Goal: Task Accomplishment & Management: Complete application form

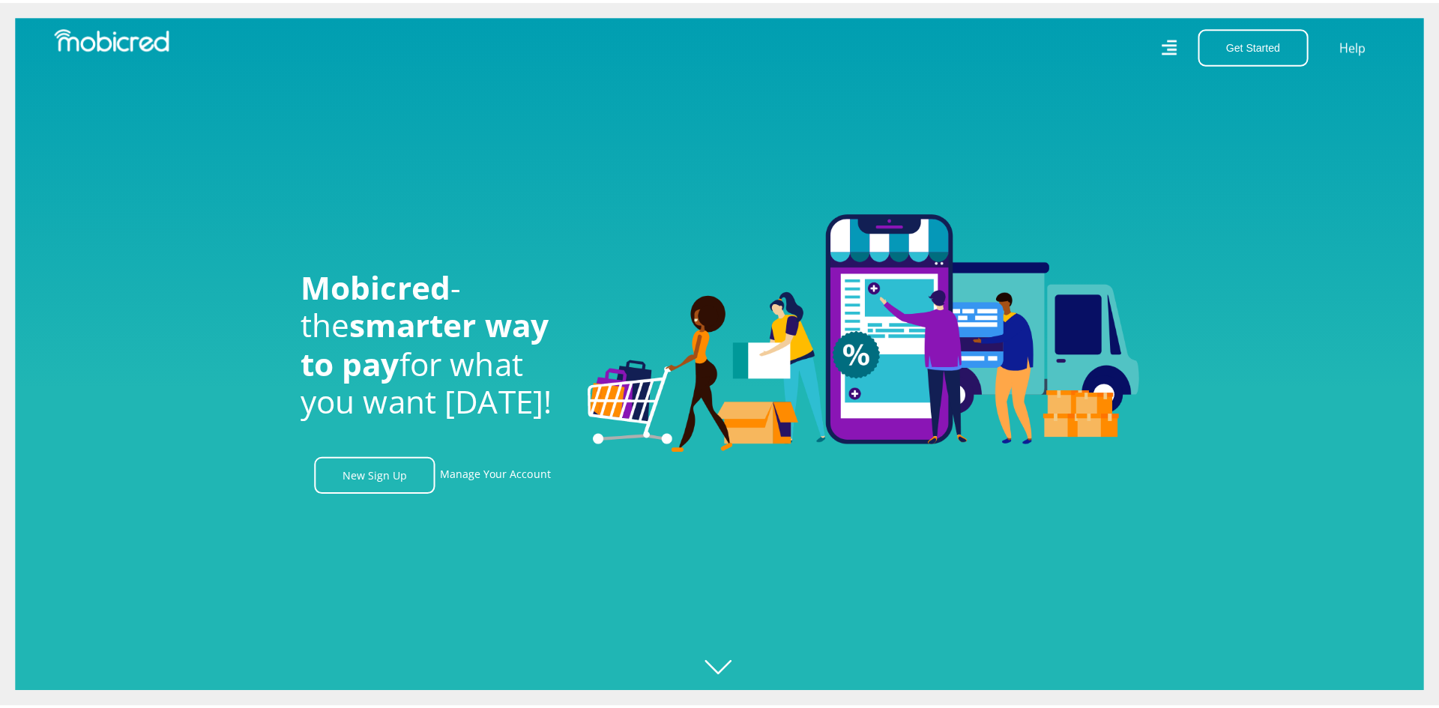
scroll to position [0, 1068]
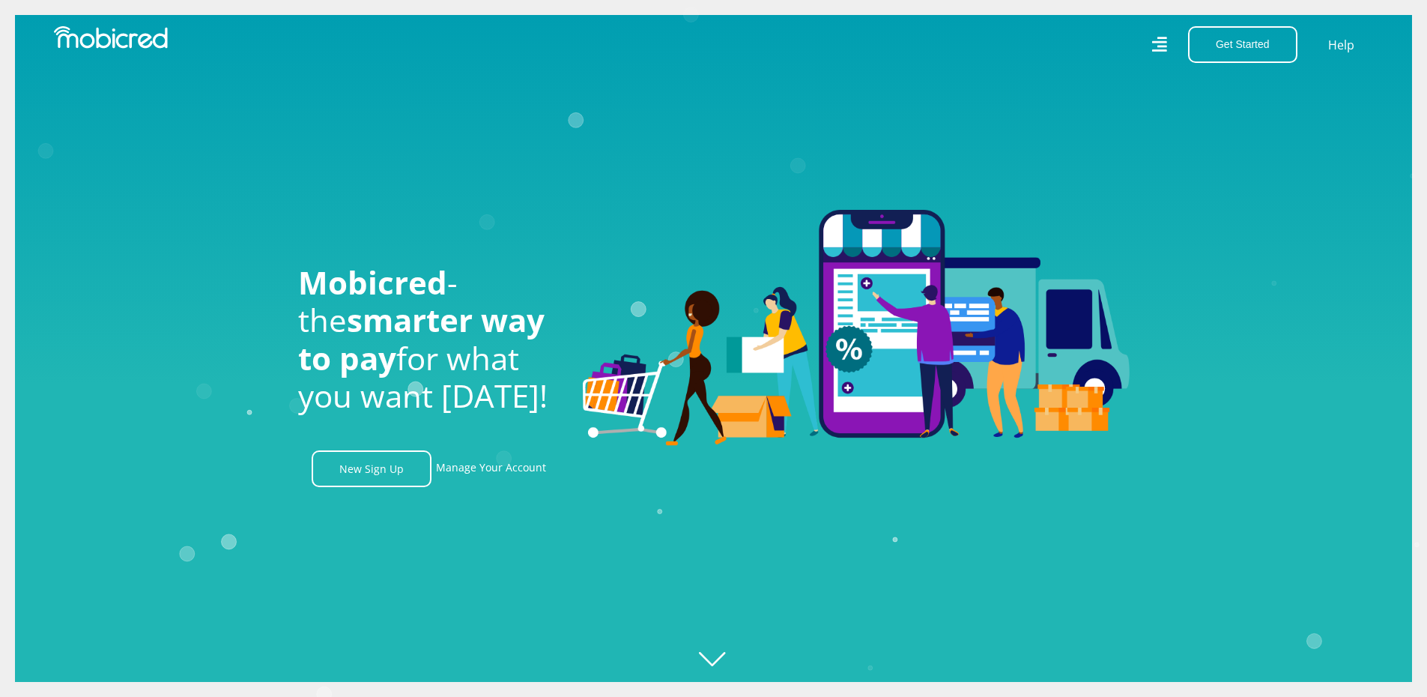
click at [1163, 46] on icon at bounding box center [1159, 44] width 15 height 15
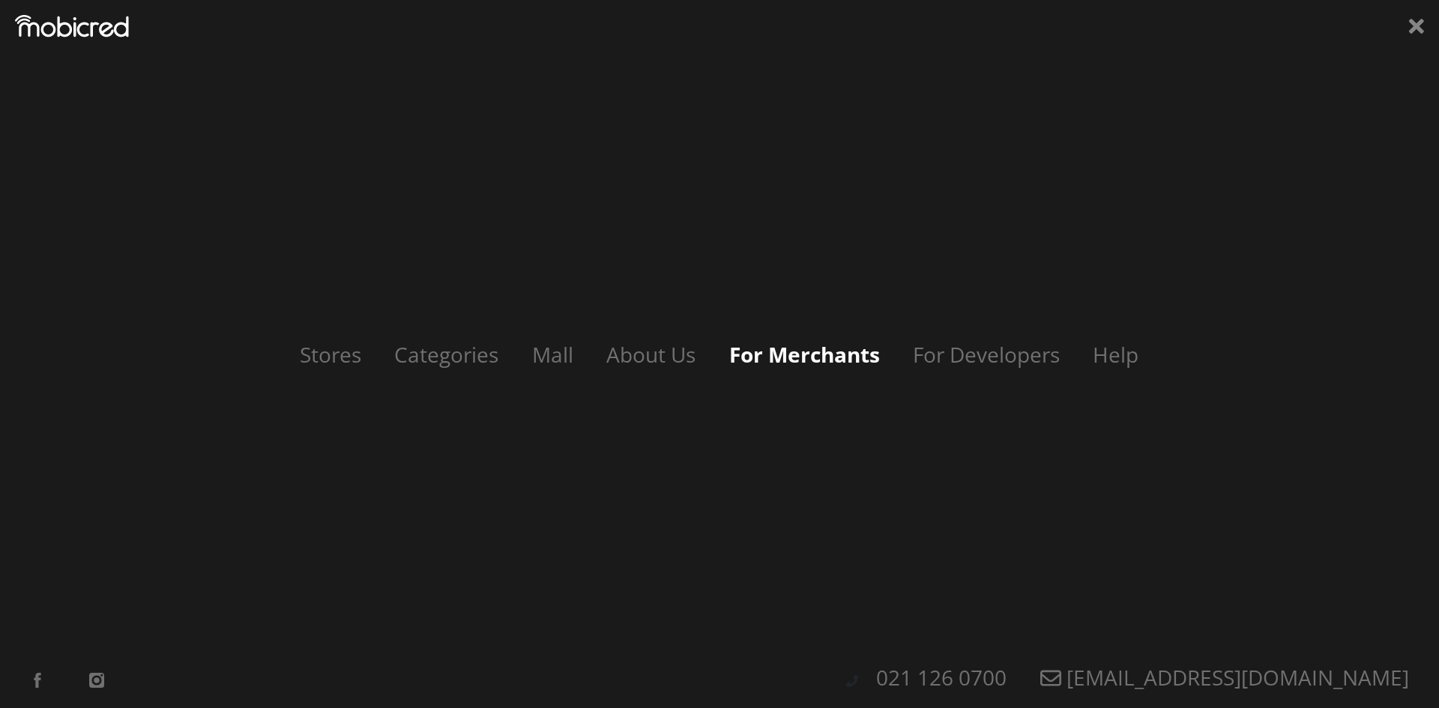
click at [811, 355] on link "For Merchants" at bounding box center [804, 354] width 181 height 28
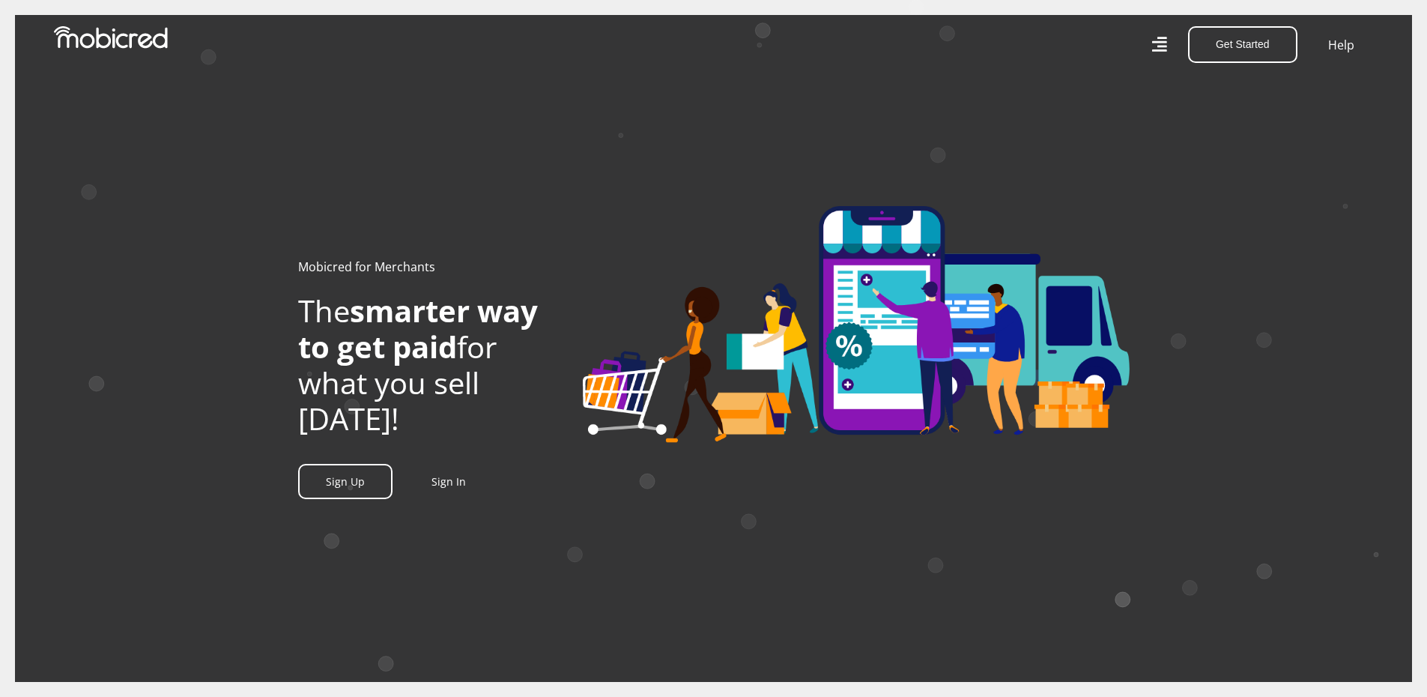
scroll to position [0, 712]
click at [342, 499] on link "Sign Up" at bounding box center [345, 481] width 94 height 35
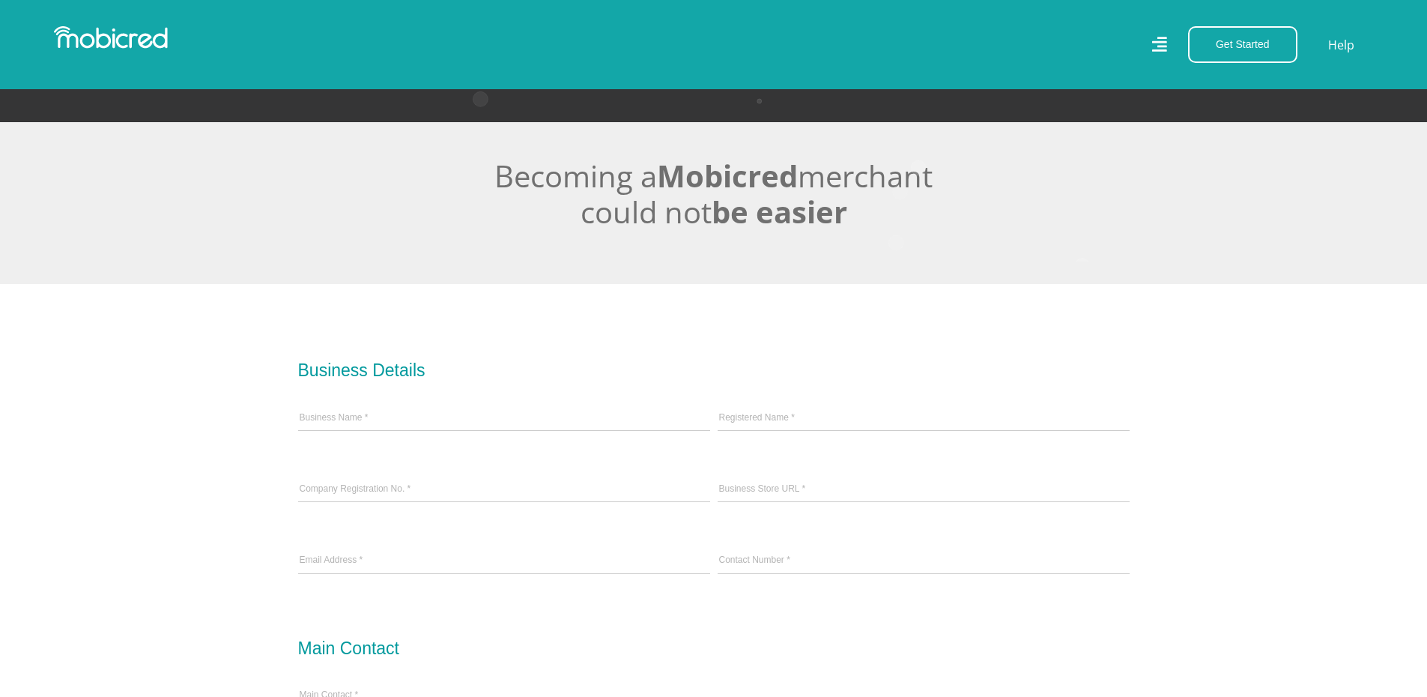
scroll to position [300, 0]
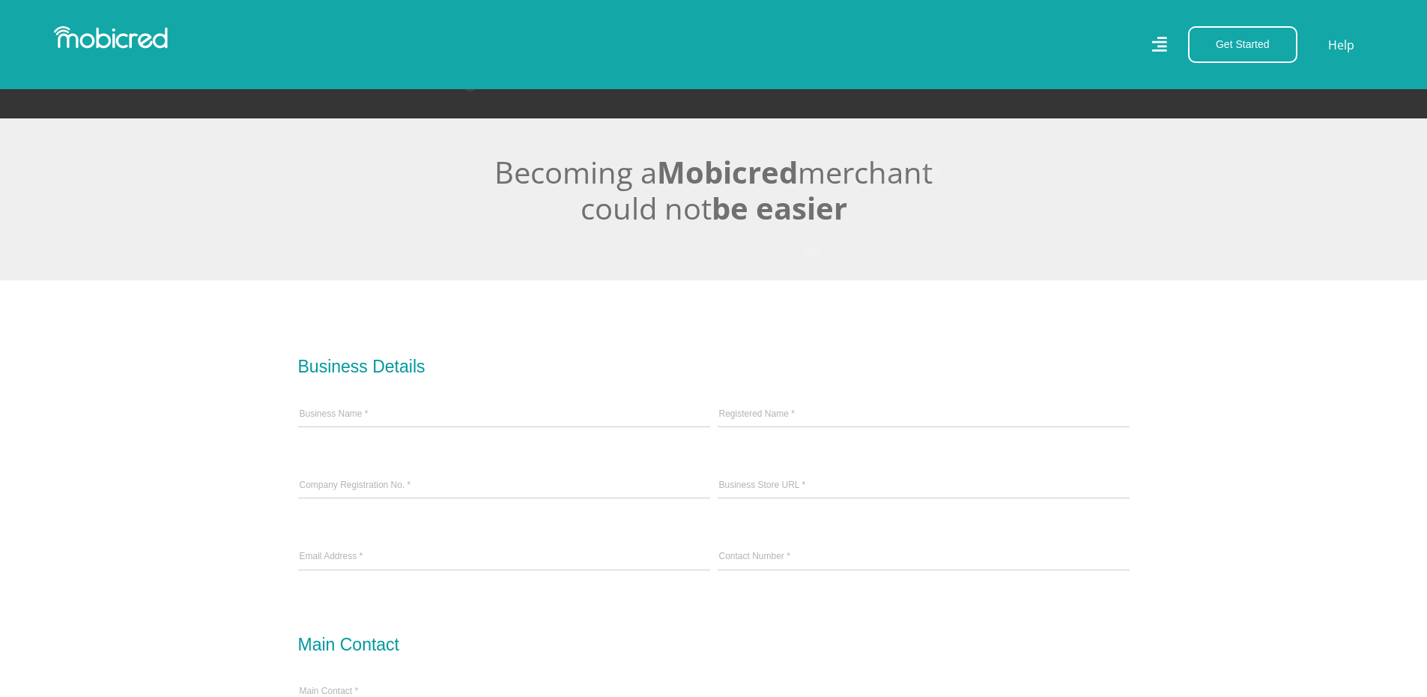
click at [423, 427] on icon at bounding box center [504, 426] width 412 height 1
click at [435, 417] on input "Business Name *" at bounding box center [504, 415] width 412 height 22
type input "AMDP Workshop (Pty) Ltd"
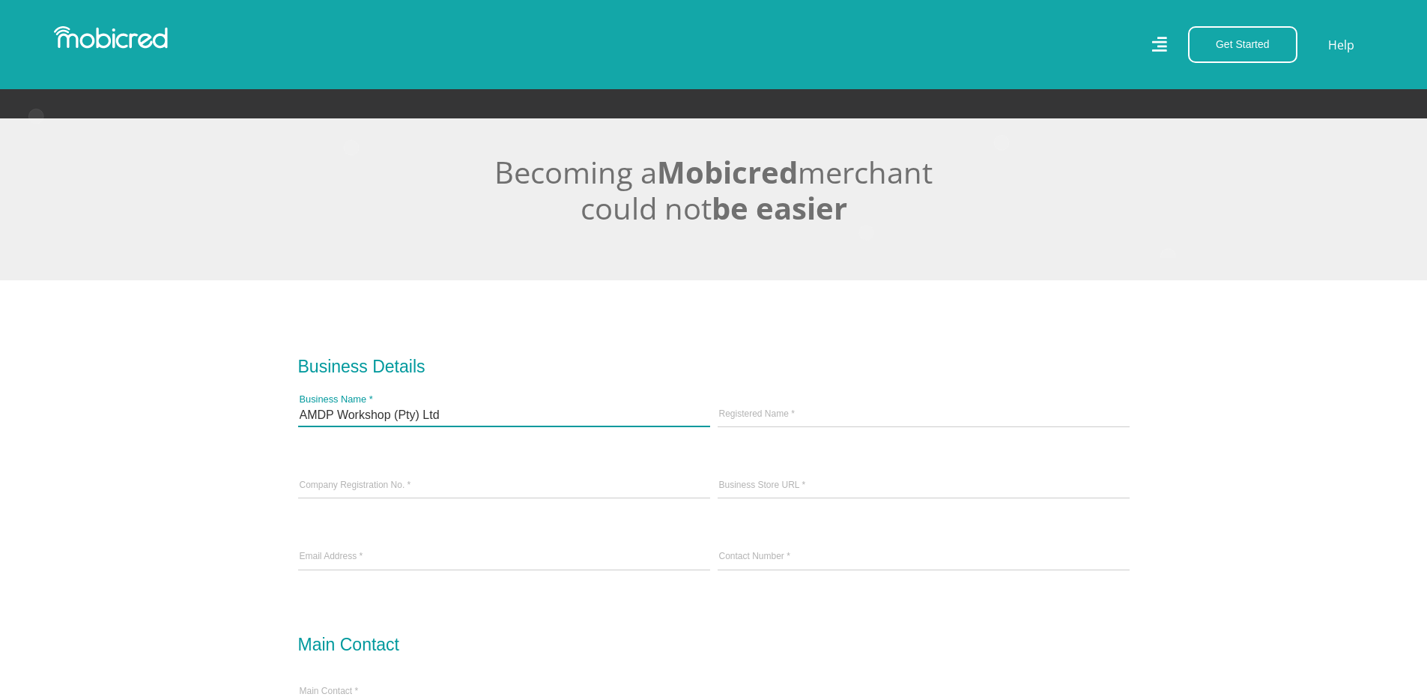
drag, startPoint x: 448, startPoint y: 422, endPoint x: 366, endPoint y: 444, distance: 84.7
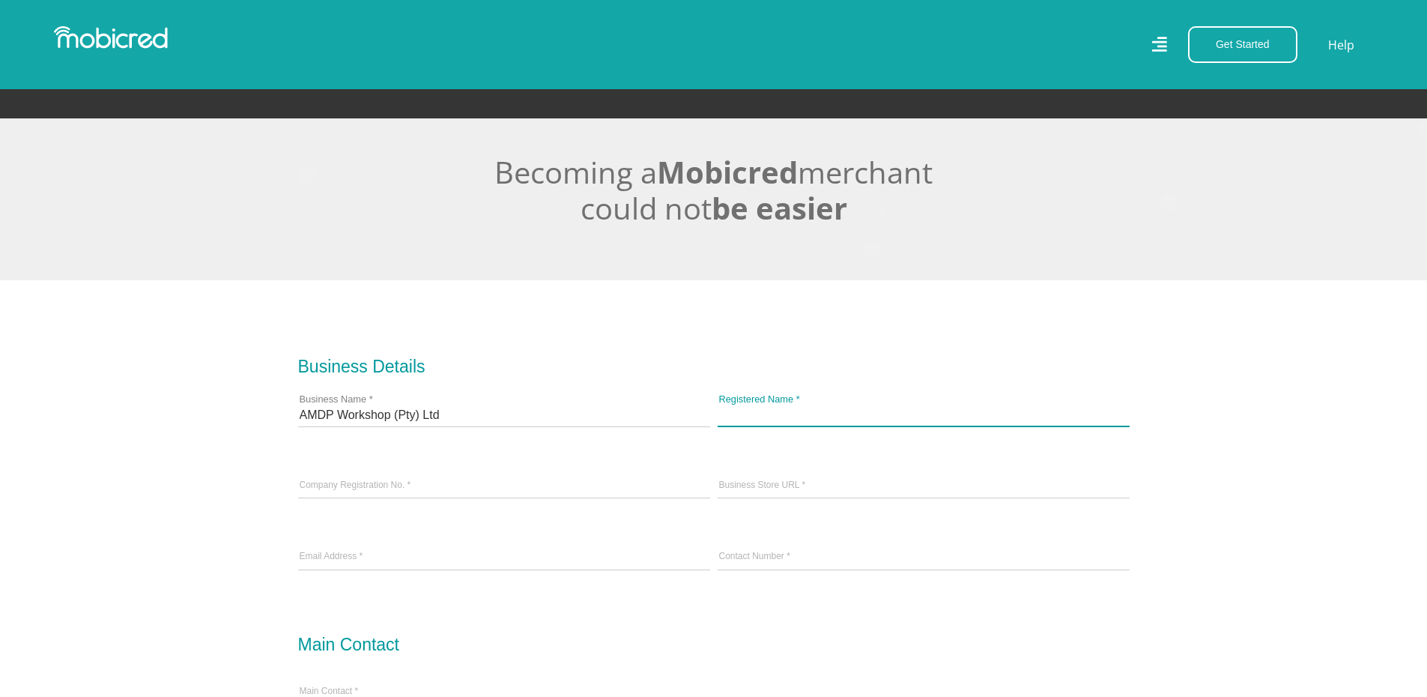
click at [886, 414] on input "Registered Name *" at bounding box center [924, 415] width 412 height 22
paste input "AMDP Workshop (Pty) Ltd"
type input "AMDP Workshop (Pty) Ltd"
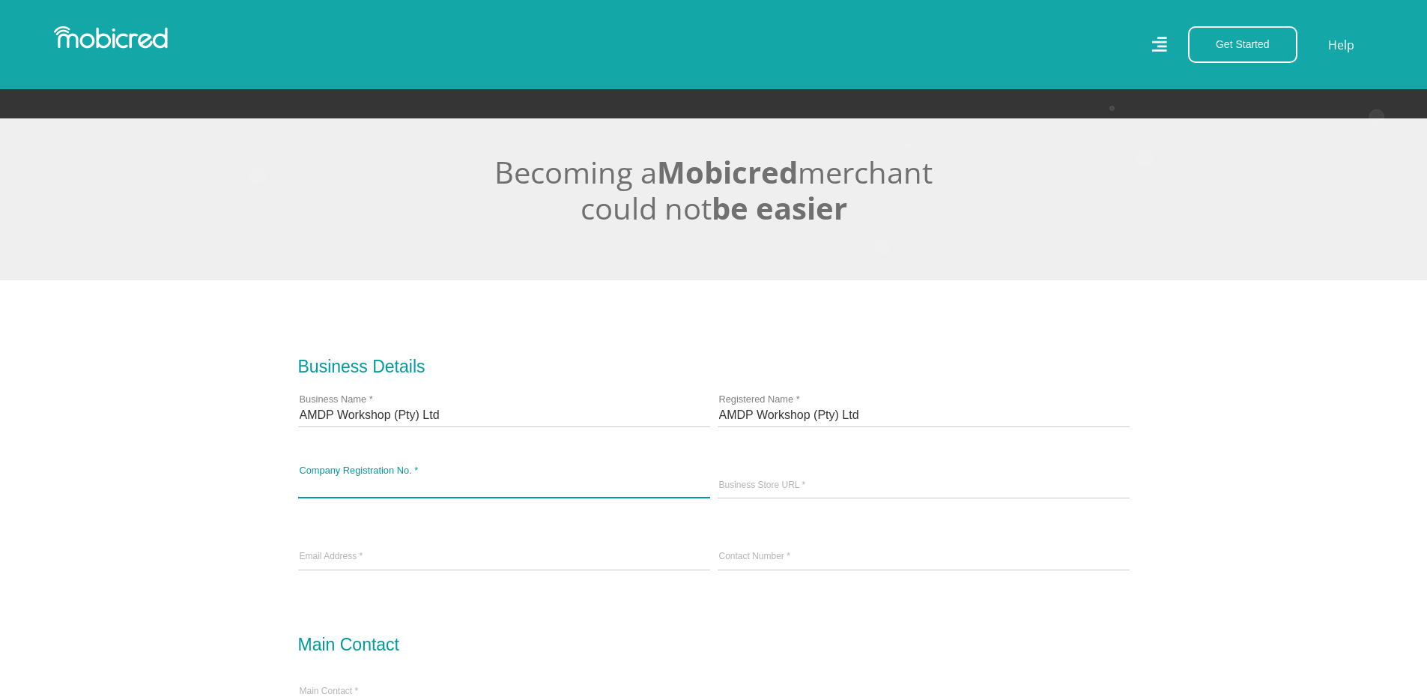
click at [435, 498] on input "Company Registration No. *" at bounding box center [504, 486] width 412 height 22
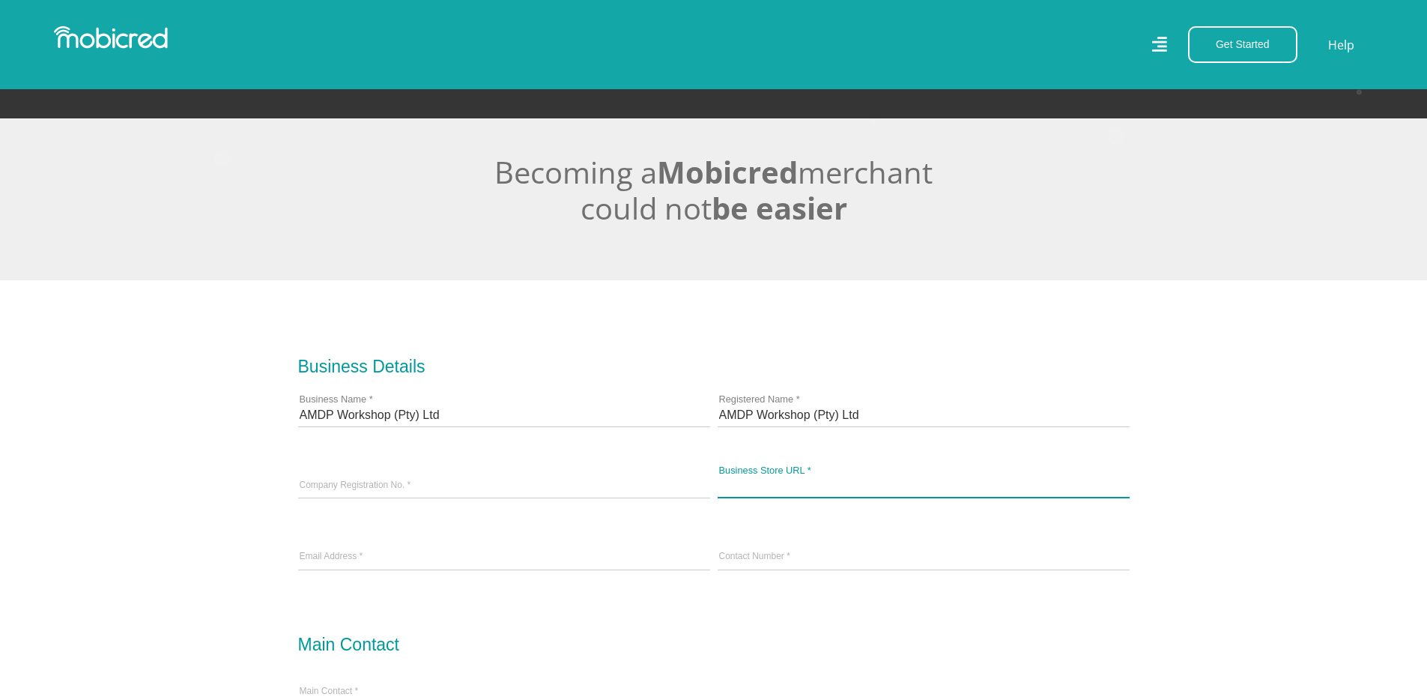
click at [798, 491] on input "Business Store URL *" at bounding box center [924, 486] width 412 height 22
type input "[DOMAIN_NAME]"
click at [366, 568] on input "email" at bounding box center [504, 557] width 412 height 22
click at [819, 481] on input "[DOMAIN_NAME]" at bounding box center [924, 486] width 412 height 22
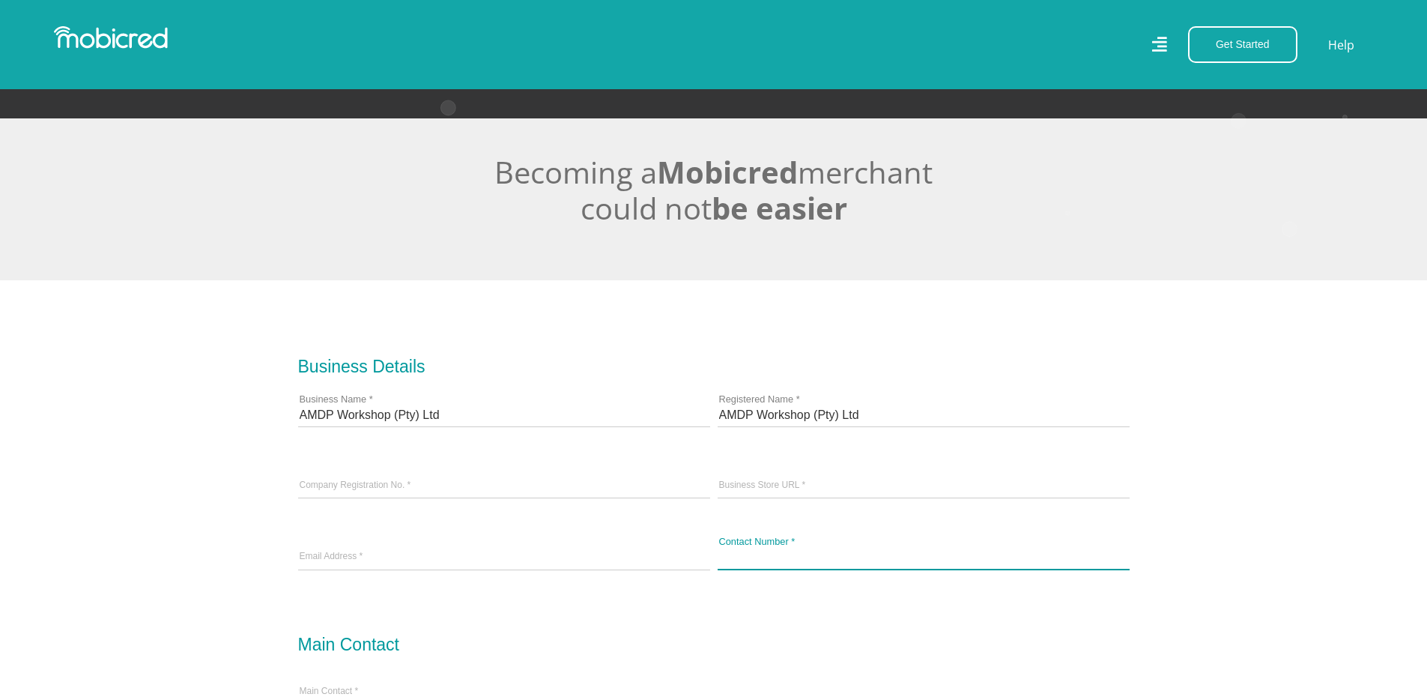
click at [818, 560] on input "Contact Number *" at bounding box center [924, 557] width 412 height 22
type input "079 354 9265"
drag, startPoint x: 687, startPoint y: 620, endPoint x: 656, endPoint y: 627, distance: 31.5
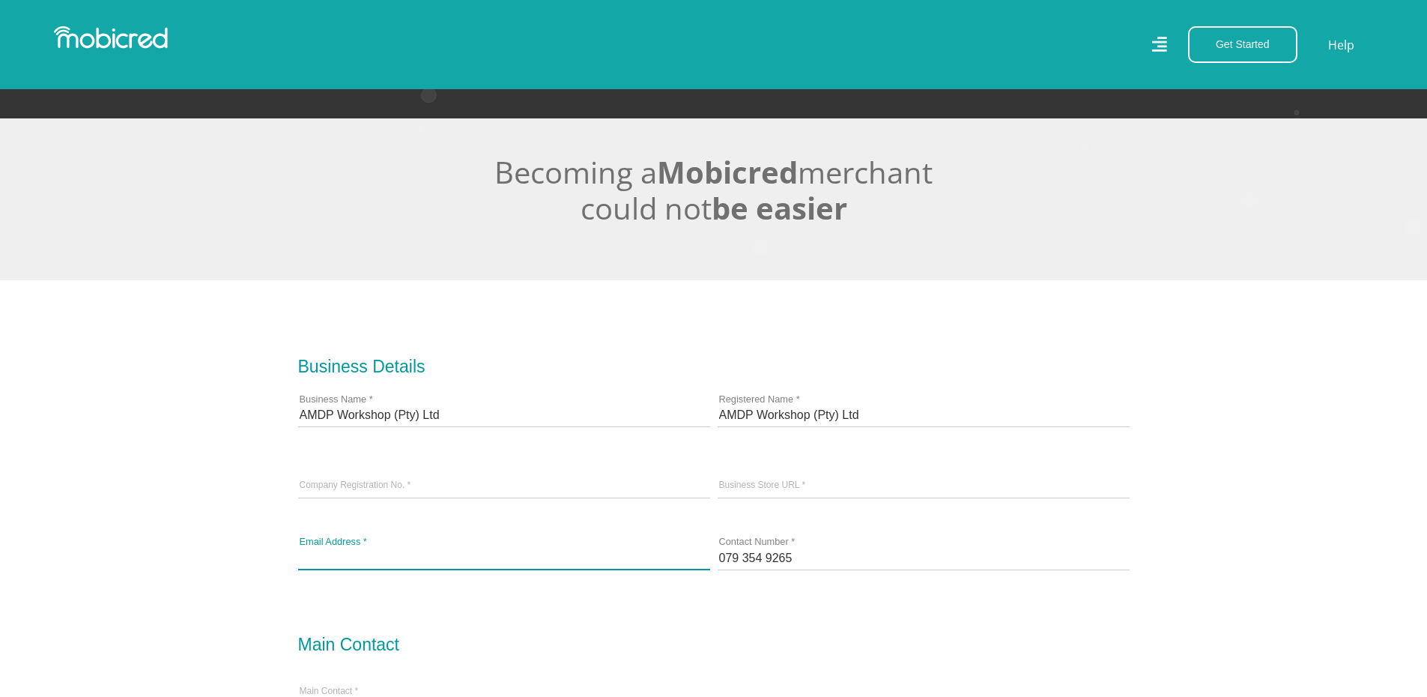
click at [382, 569] on input "email" at bounding box center [504, 557] width 412 height 22
type input "[EMAIL_ADDRESS][DOMAIN_NAME]"
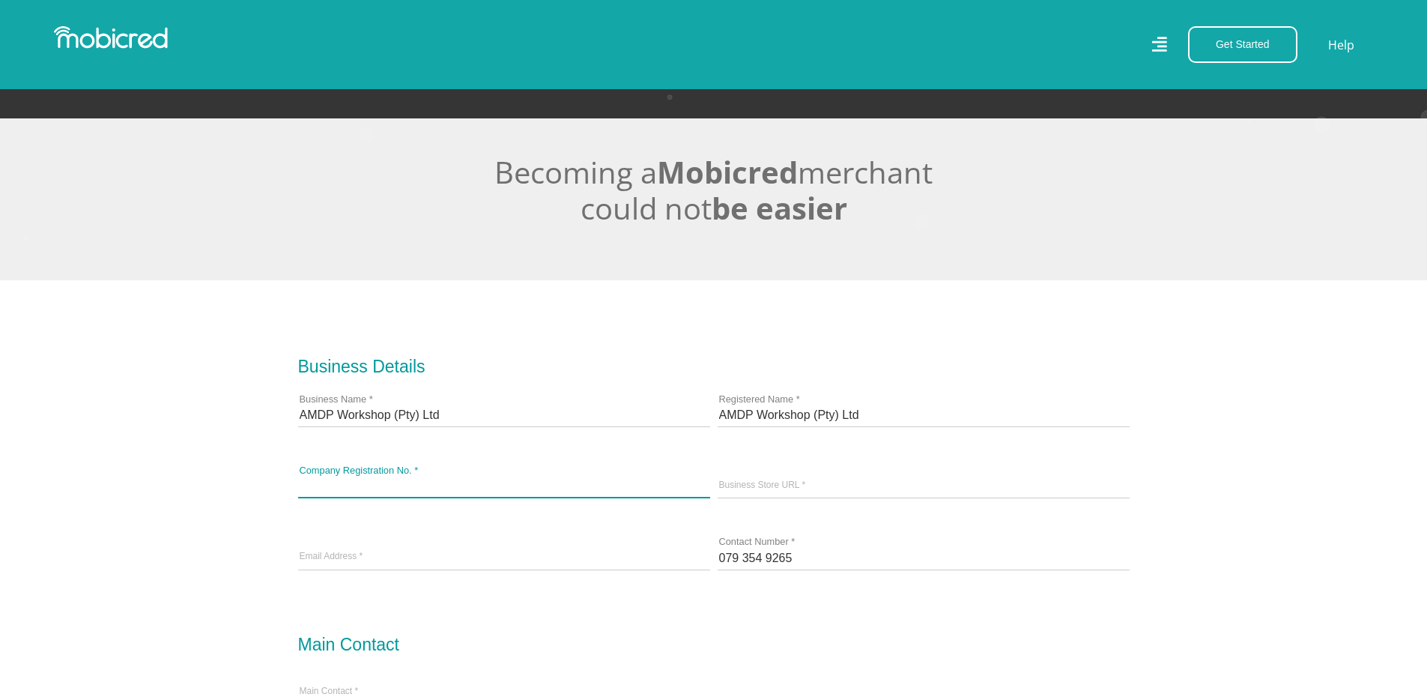
click at [354, 489] on input "Company Registration No. *" at bounding box center [504, 486] width 412 height 22
paste input "2025/749991/07"
type input "2025/749991/07"
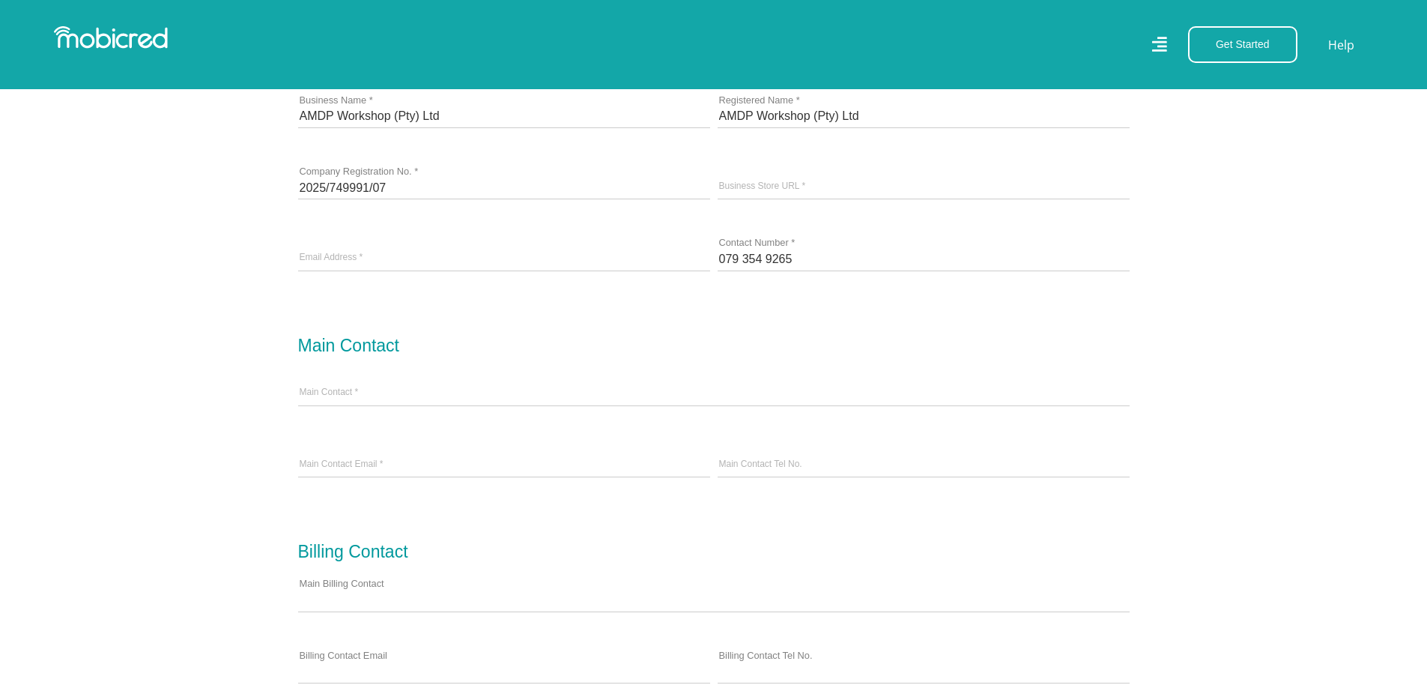
scroll to position [599, 0]
click at [393, 394] on input "Main Contact *" at bounding box center [714, 392] width 832 height 22
type input "Durandt Pretorius"
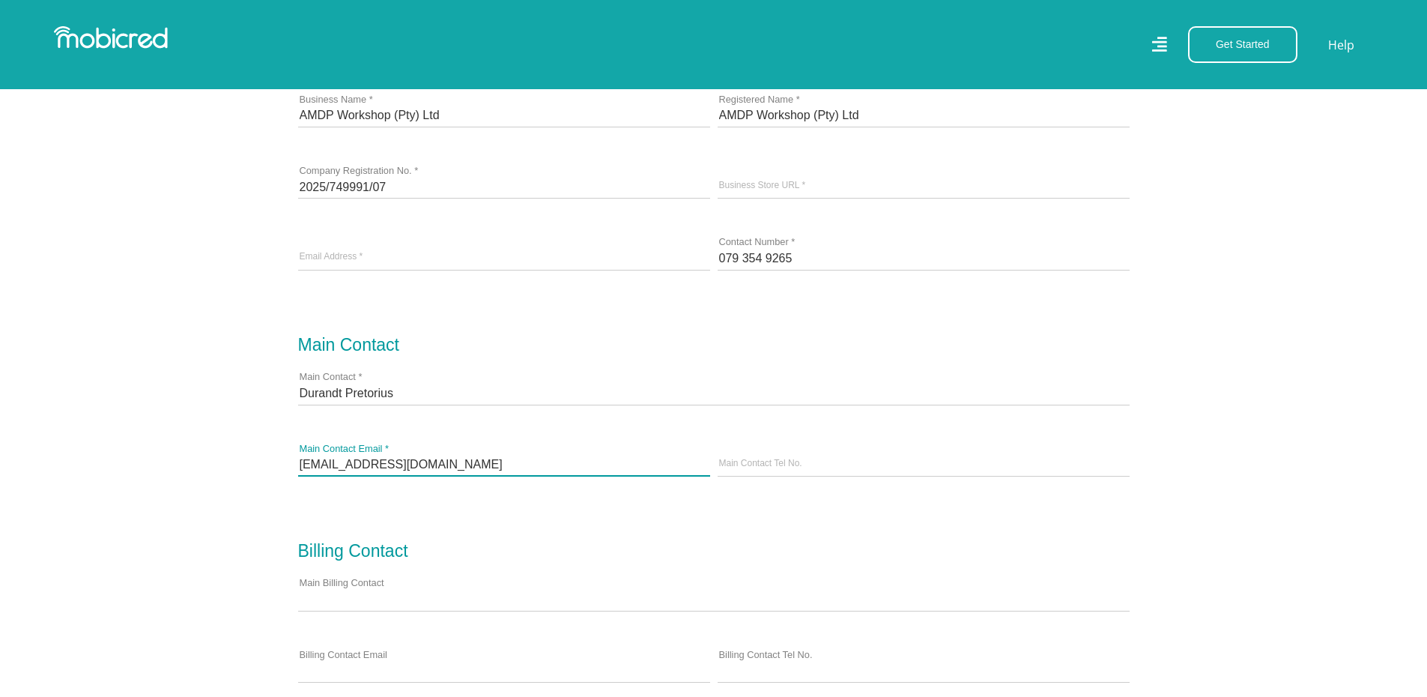
type input "[EMAIL_ADDRESS][DOMAIN_NAME]"
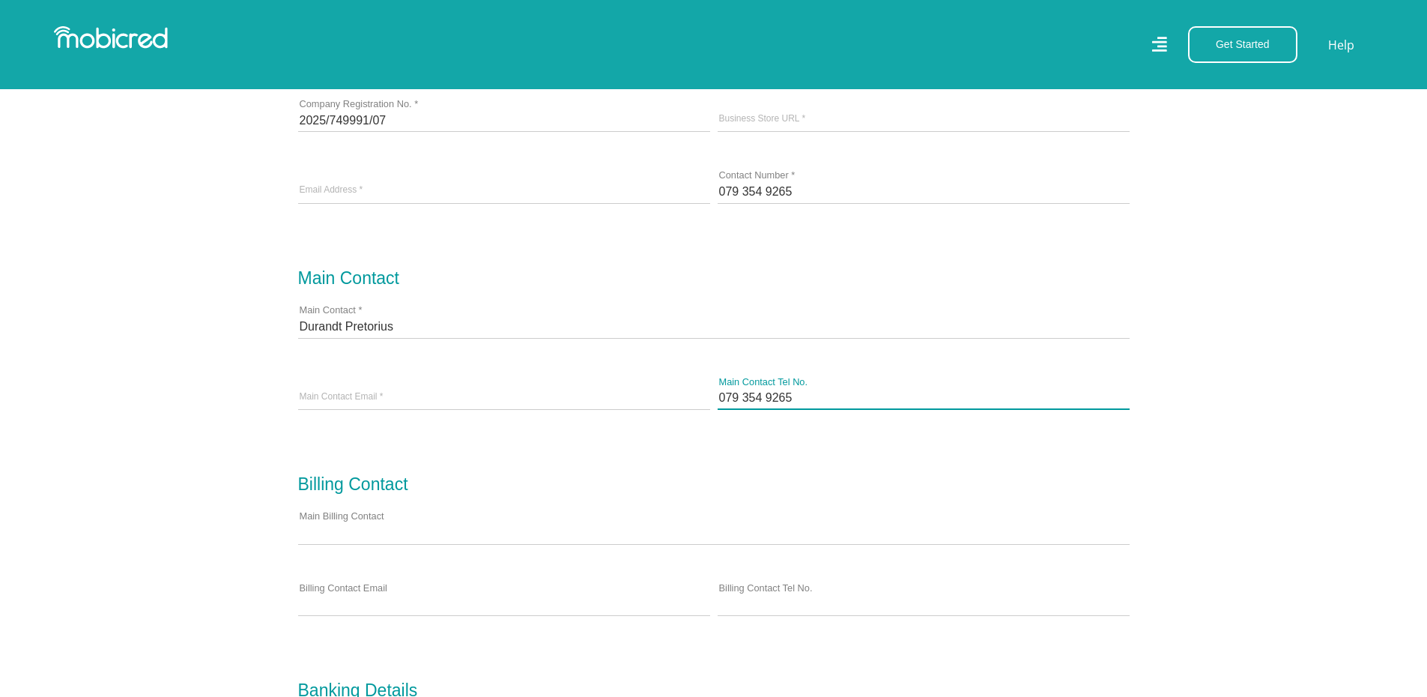
scroll to position [800, 0]
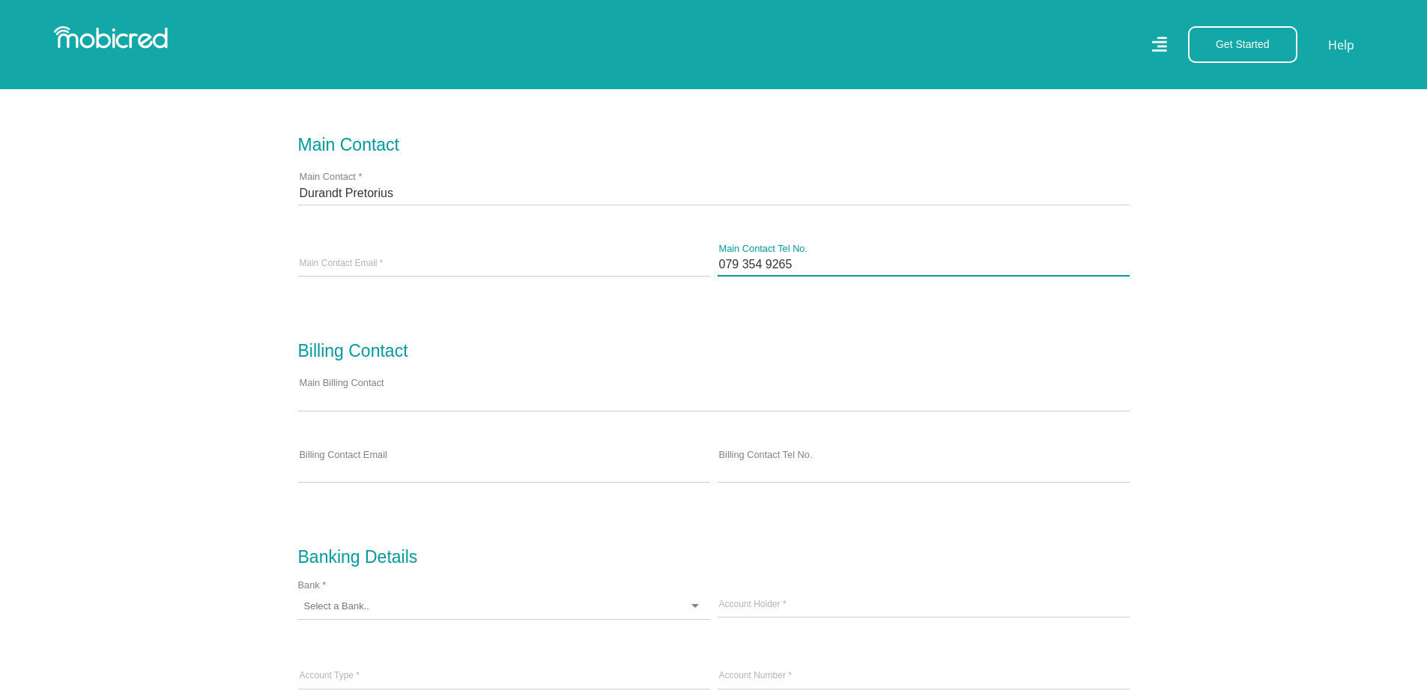
type input "079 354 9265"
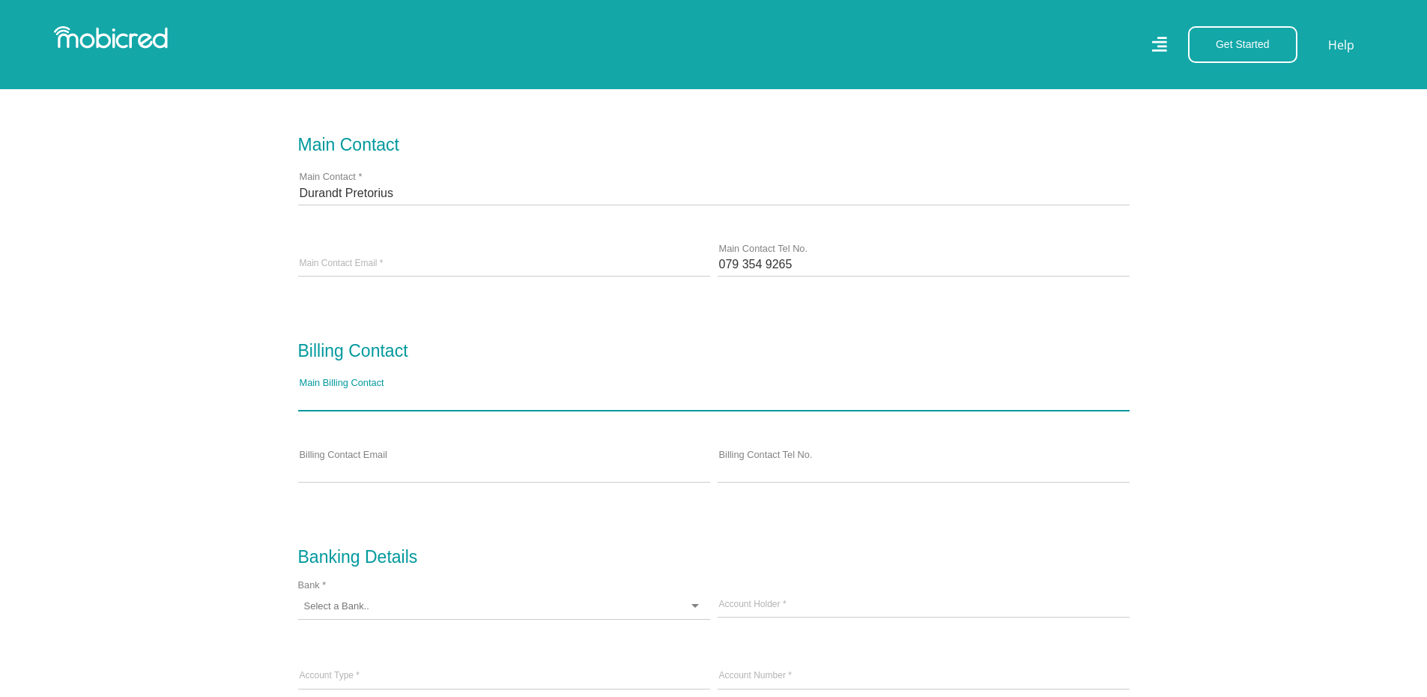
click at [348, 410] on input "Main Billing Contact" at bounding box center [714, 398] width 832 height 22
type input "Durandt Pretorius"
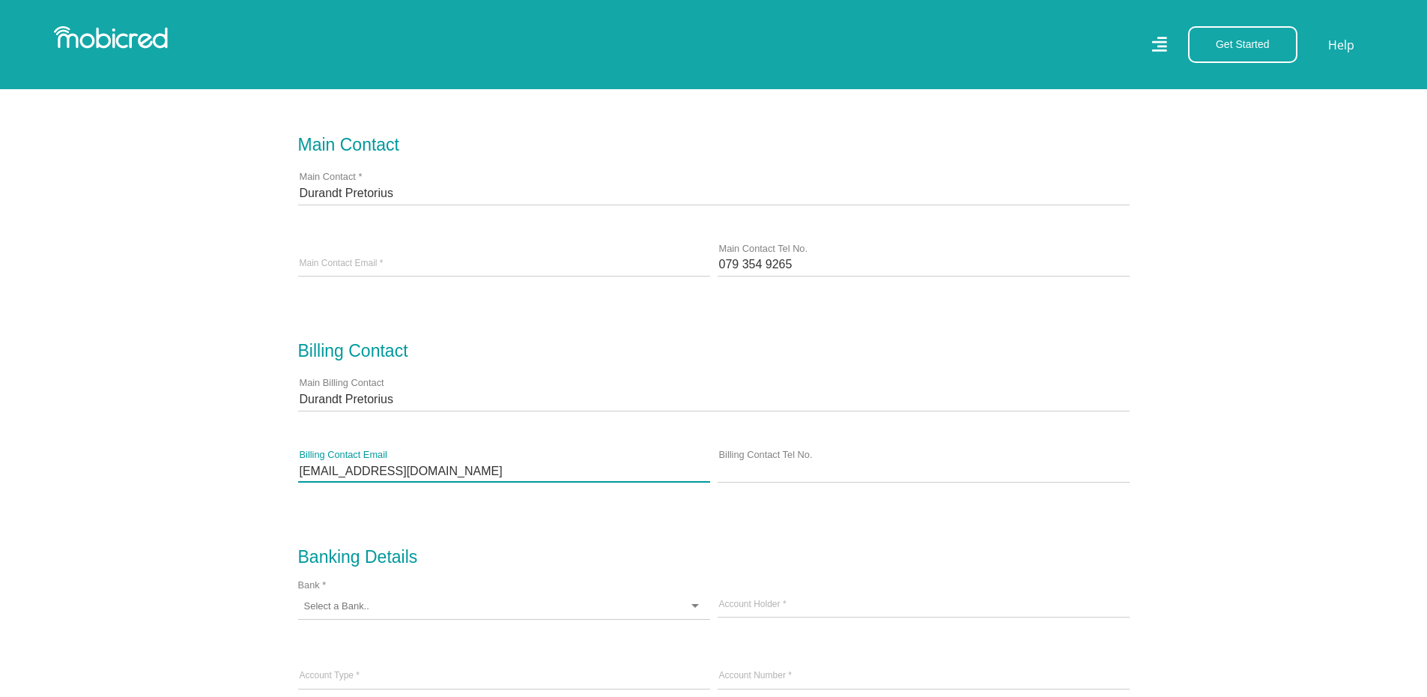
type input "[EMAIL_ADDRESS][DOMAIN_NAME]"
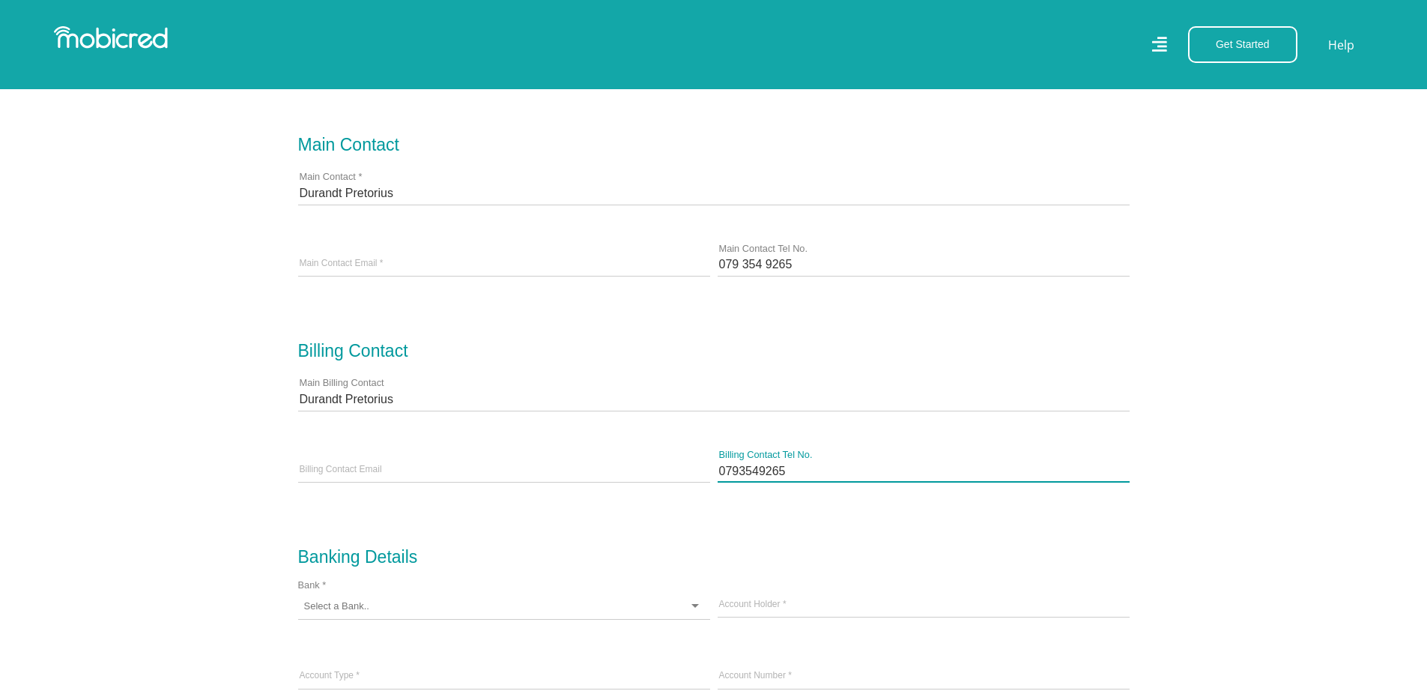
type input "0793549265"
click at [1272, 391] on section "Business Details AMDP Workshop (Pty) Ltd Business Name * AMDP Workshop (Pty) Lt…" at bounding box center [713, 472] width 1427 height 1384
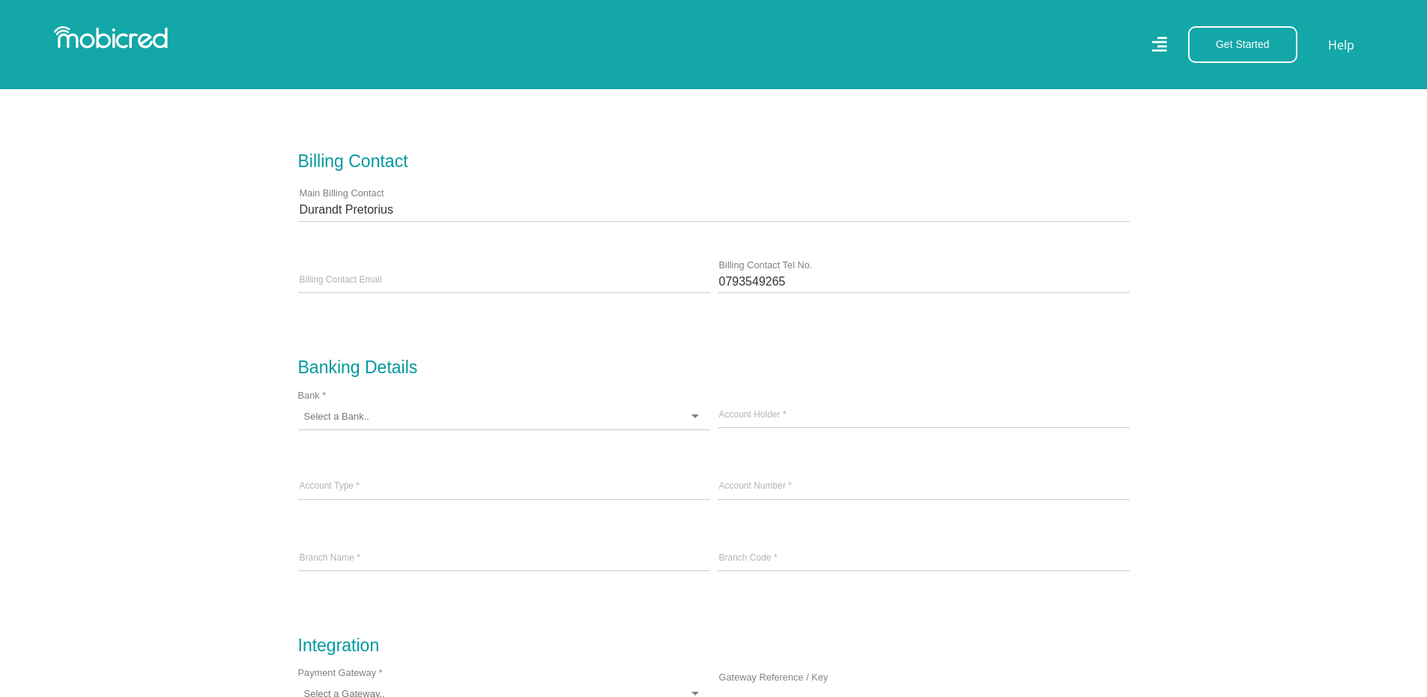
scroll to position [999, 0]
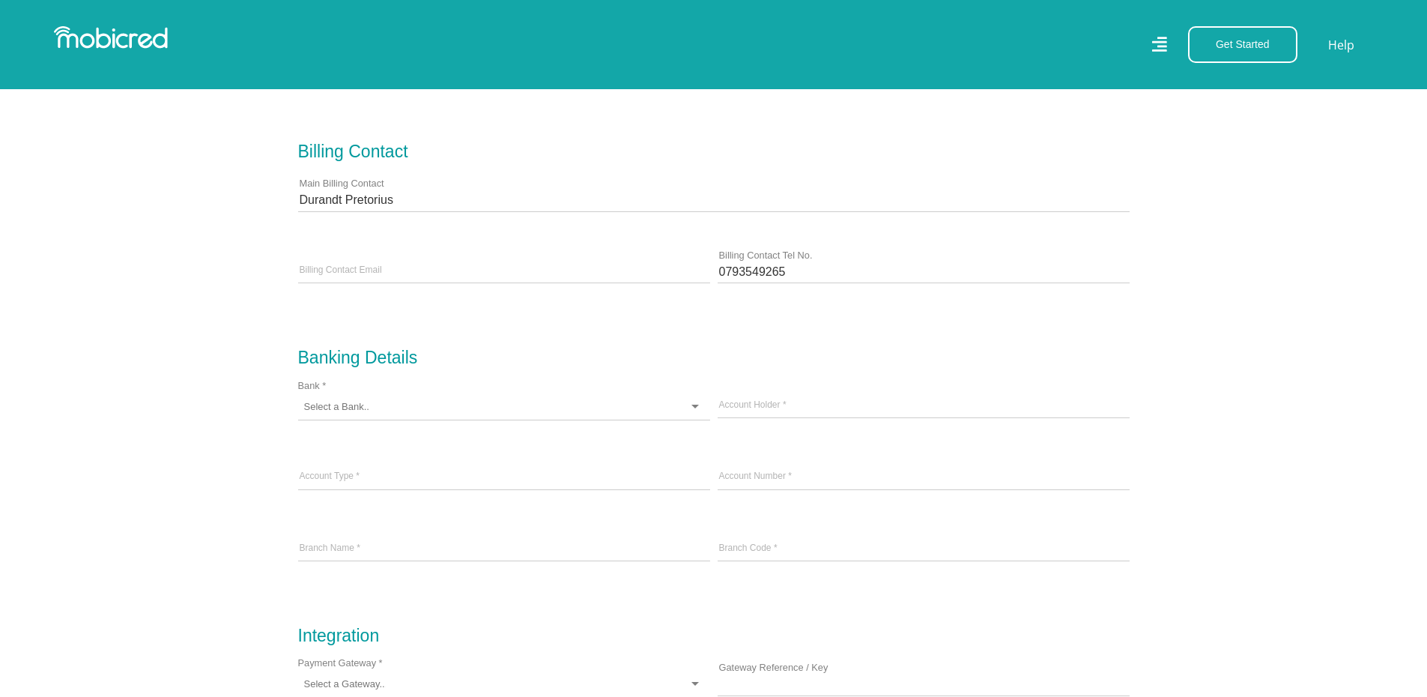
click at [363, 414] on input "Bank *" at bounding box center [337, 406] width 66 height 13
type input "f"
click at [816, 406] on input "Account Holder *" at bounding box center [924, 406] width 412 height 22
type input "AMDP Workshop (Pty) Ltd"
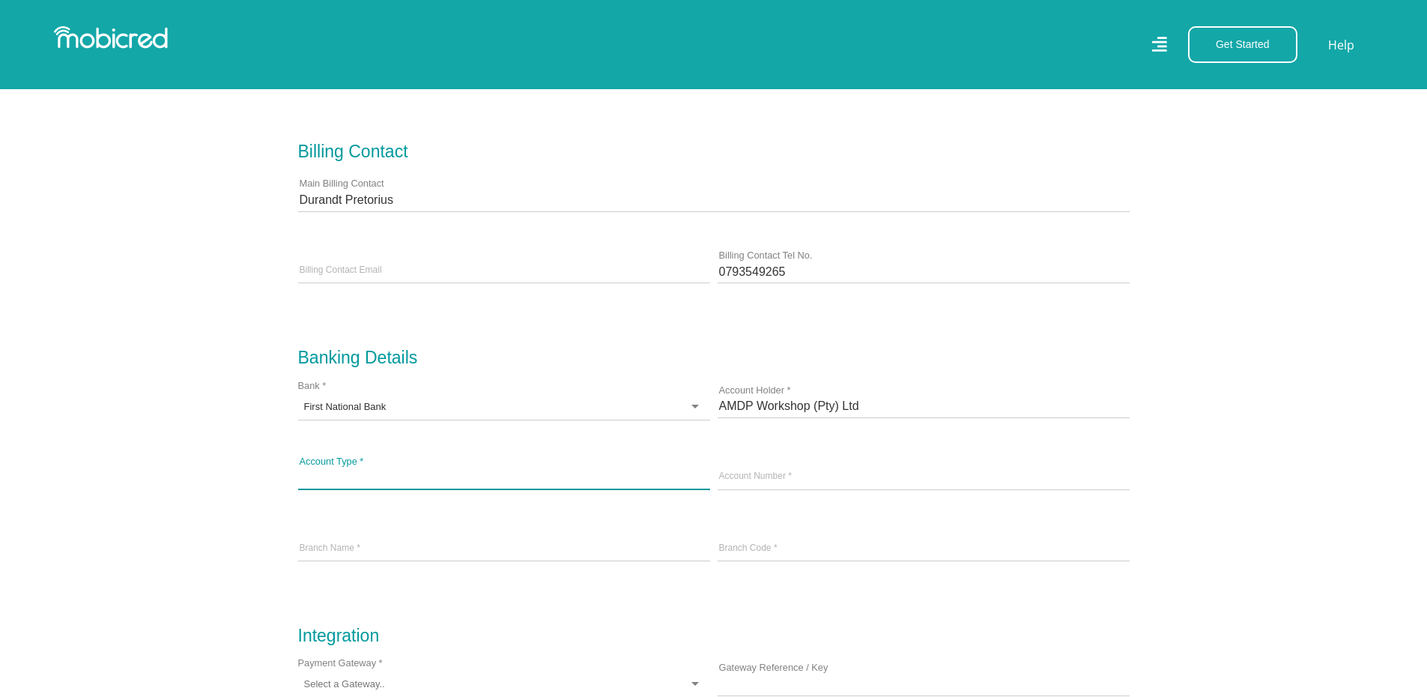
click at [417, 489] on input "Account Type *" at bounding box center [504, 477] width 412 height 22
type input "Cheque"
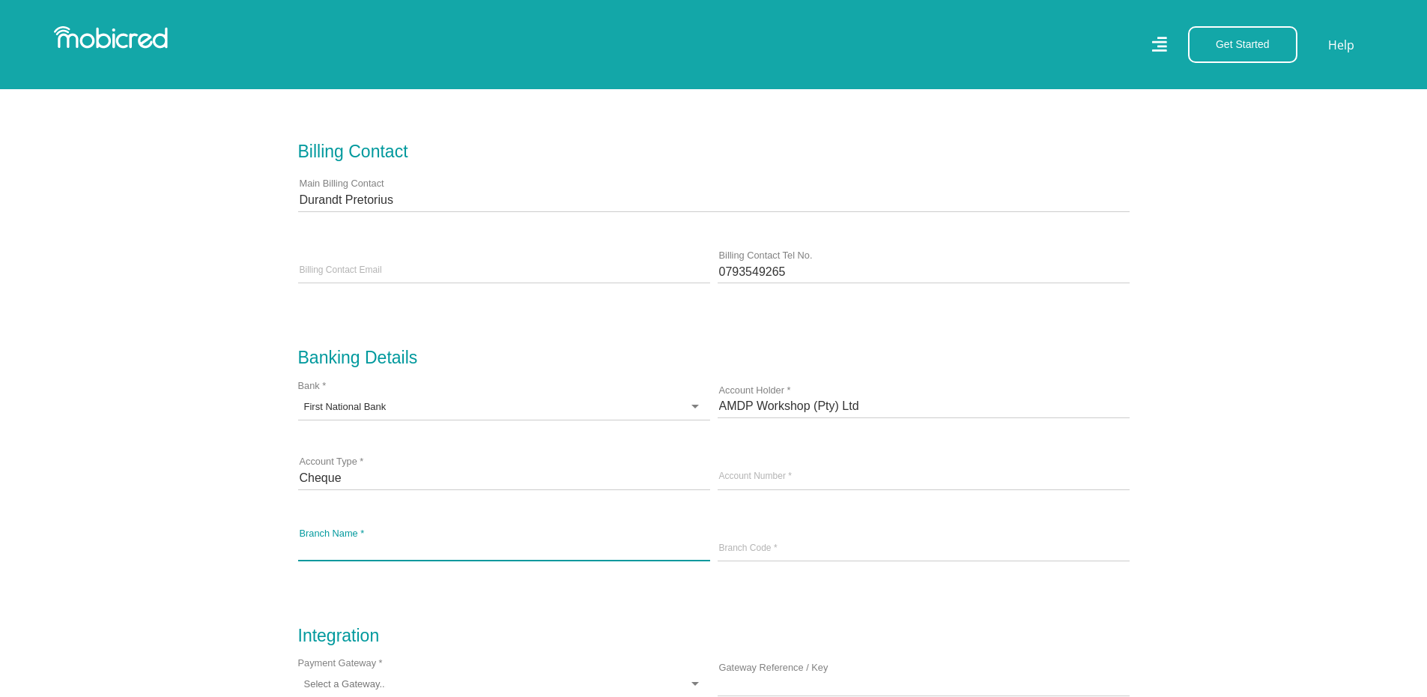
click at [349, 560] on input "Branch Name *" at bounding box center [504, 549] width 412 height 22
type input "[PERSON_NAME][US_STATE]"
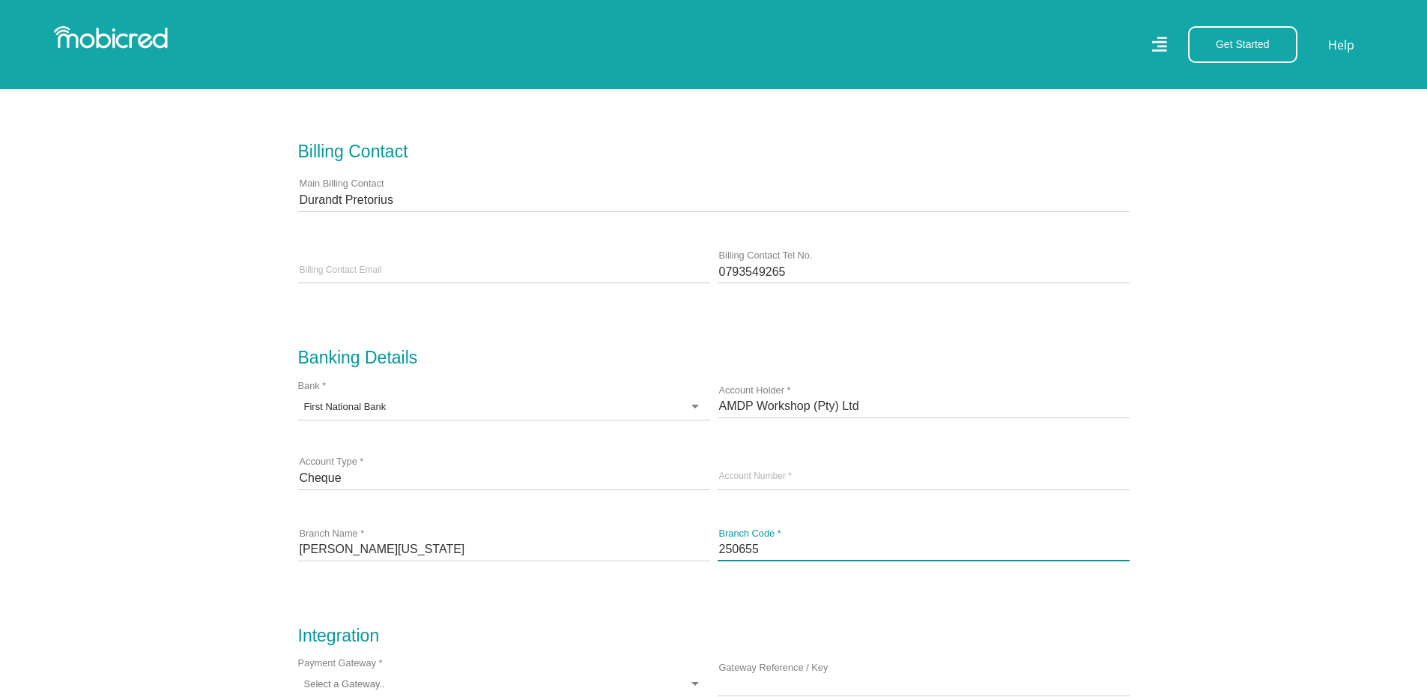
type input "250655"
click at [698, 633] on form "Business Details AMDP Workshop (Pty) Ltd Business Name * AMDP Workshop (Pty) Lt…" at bounding box center [714, 255] width 832 height 1276
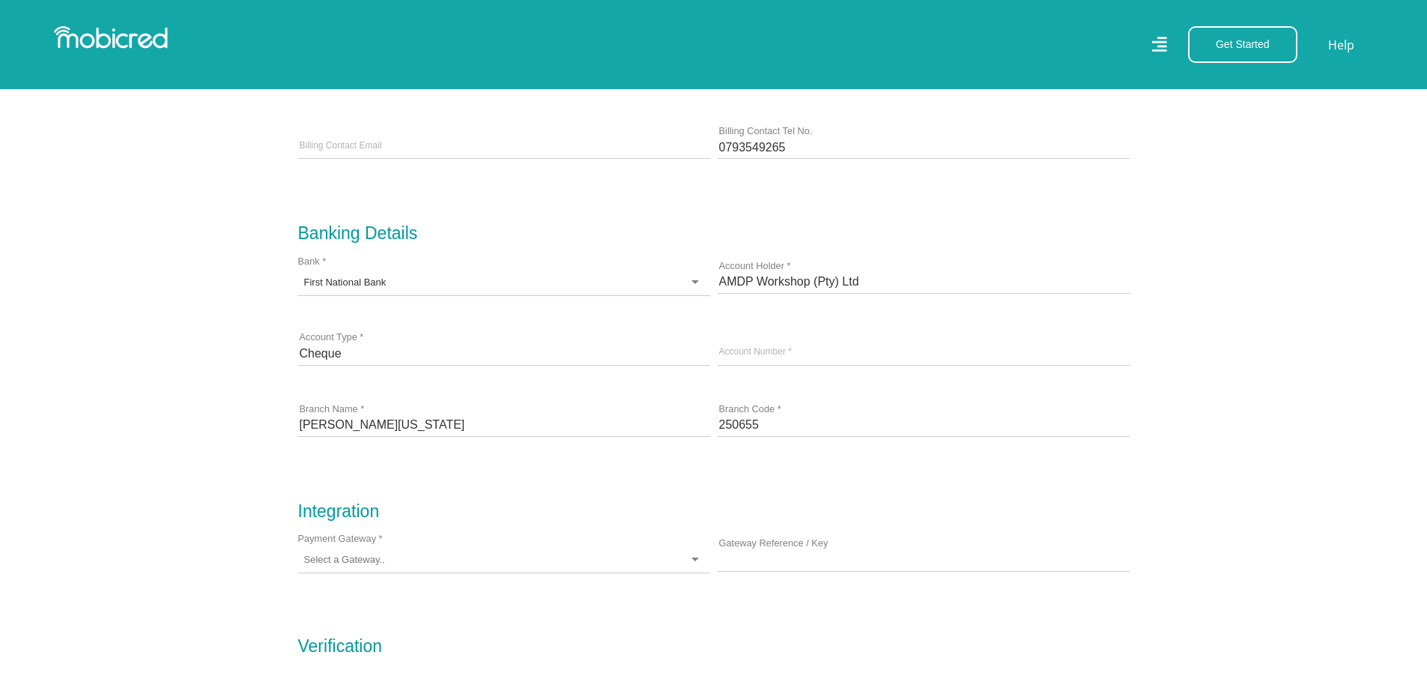
scroll to position [1199, 0]
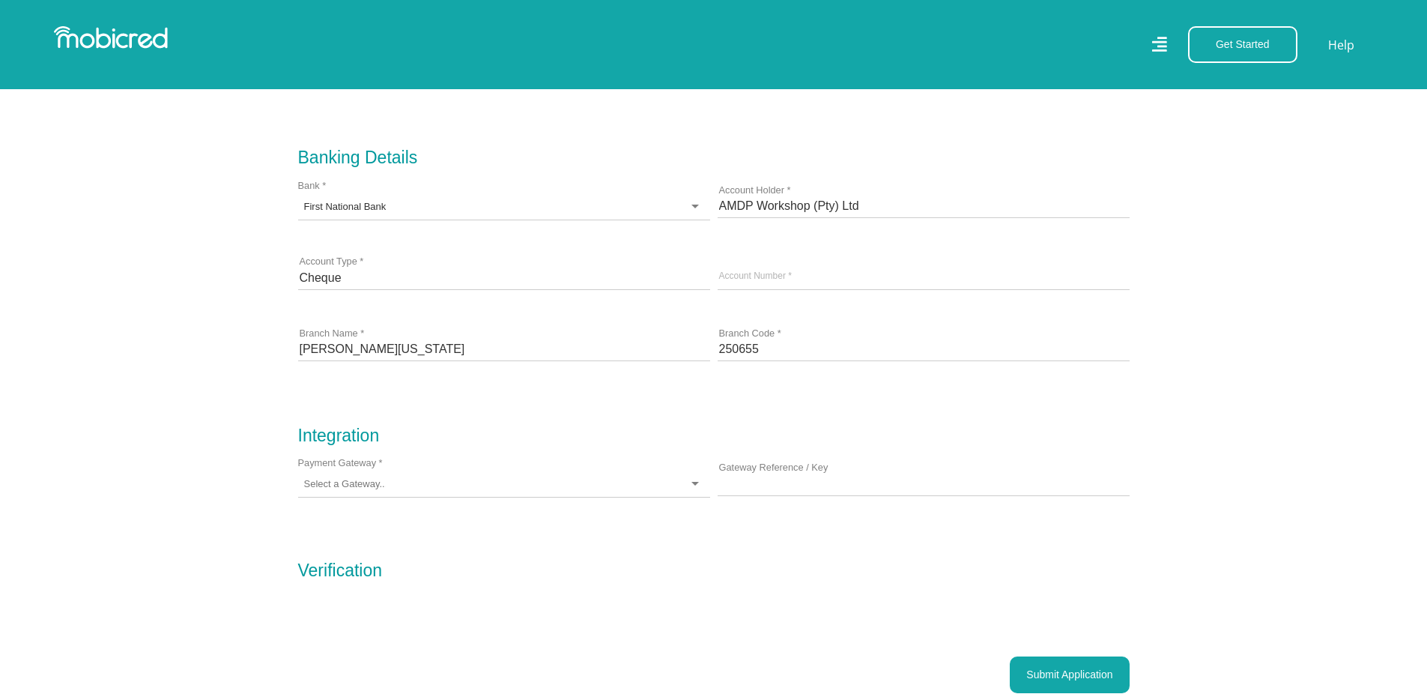
click at [375, 488] on input "Payment Gateway *" at bounding box center [345, 483] width 82 height 13
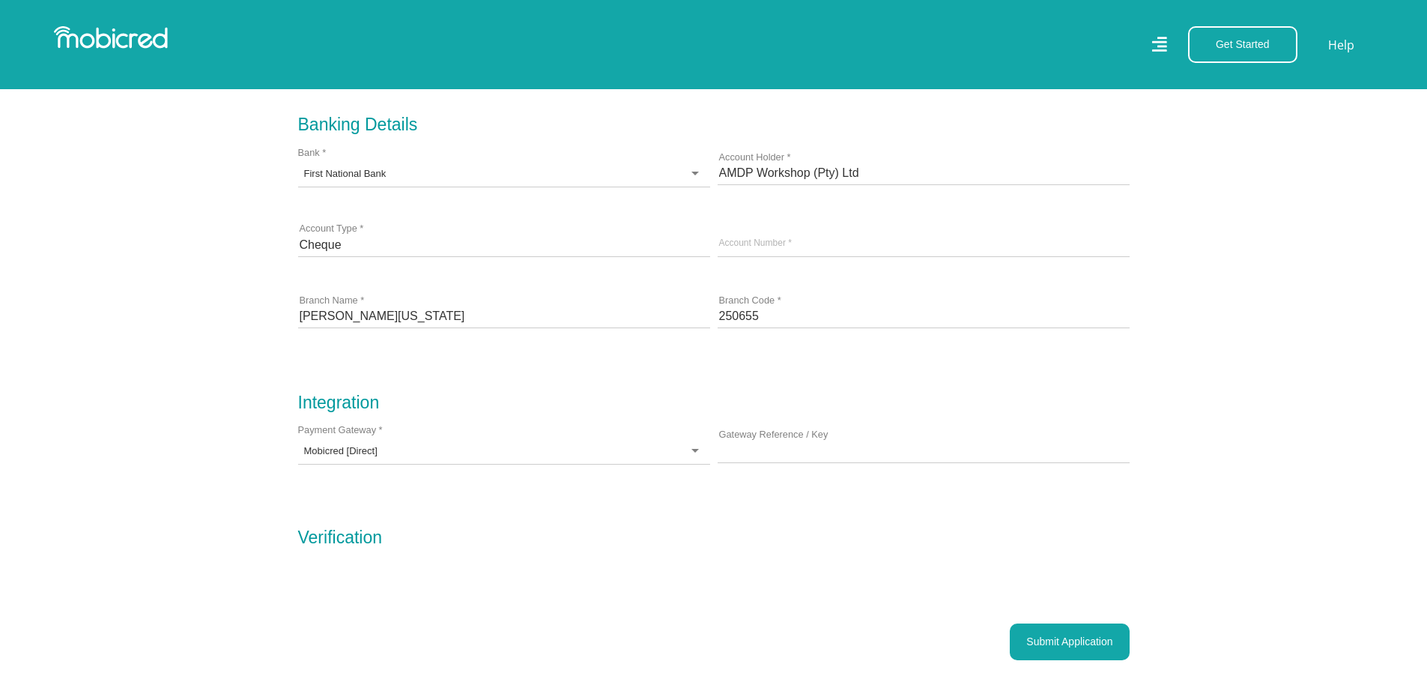
scroll to position [1249, 0]
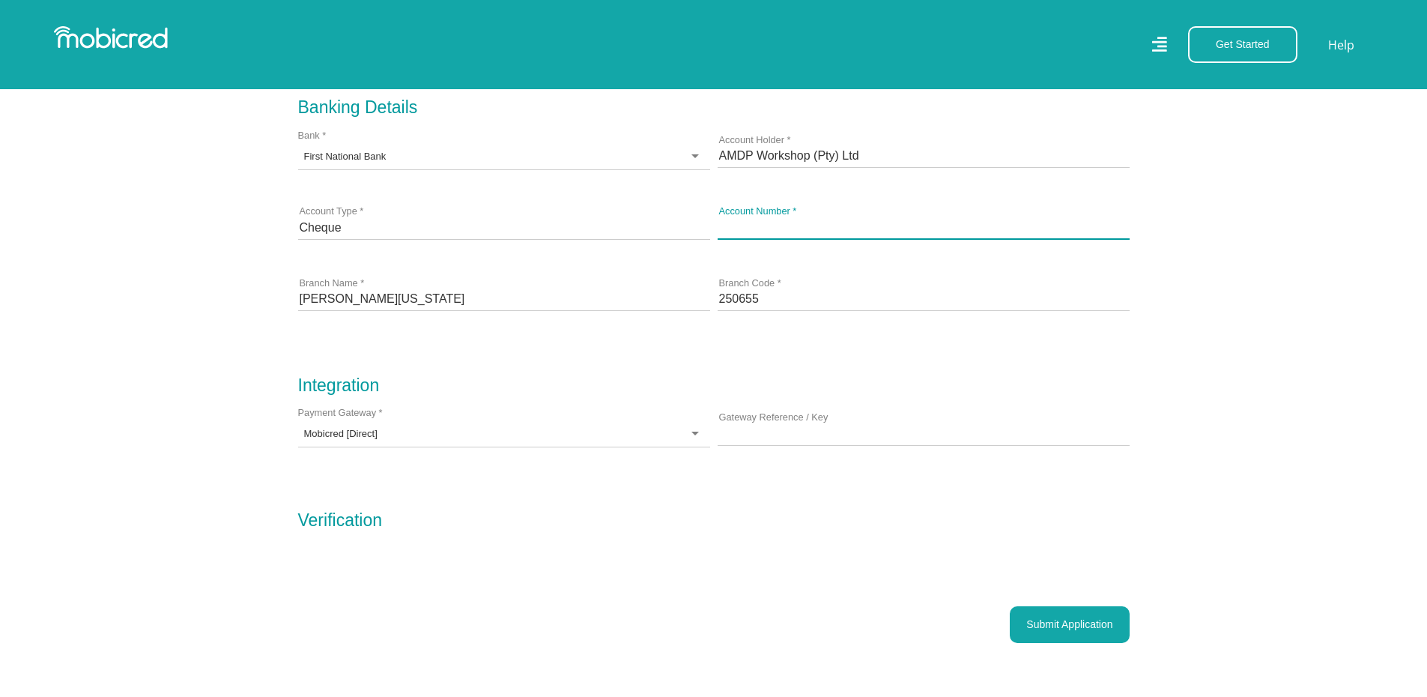
click at [757, 229] on input "text" at bounding box center [924, 227] width 412 height 22
paste input "63176411791"
type input "63176411791"
click at [1239, 363] on section "Business Details AMDP Workshop (Pty) Ltd Business Name * AMDP Workshop (Pty) Lt…" at bounding box center [713, 23] width 1427 height 1384
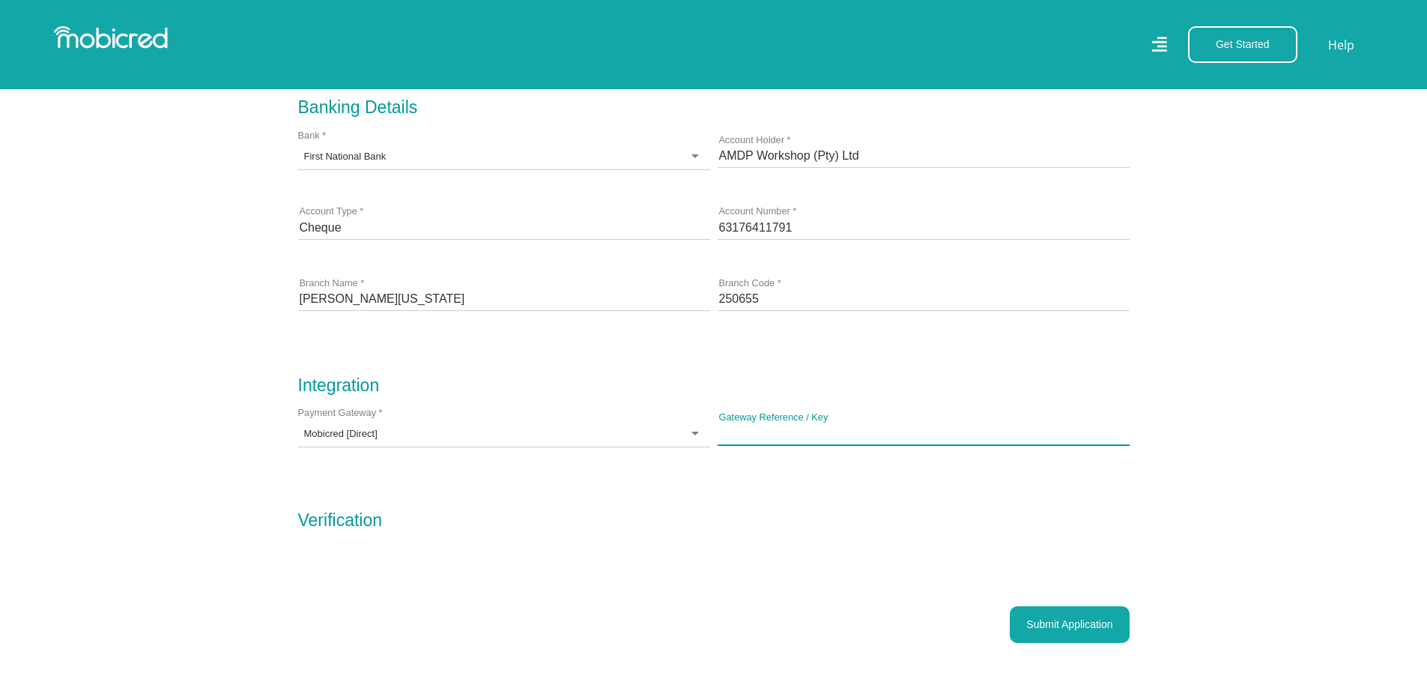
click at [746, 434] on input "Gateway Reference / Key" at bounding box center [924, 433] width 412 height 22
click at [887, 364] on form "Business Details AMDP Workshop (Pty) Ltd Business Name * AMDP Workshop (Pty) Lt…" at bounding box center [714, 5] width 832 height 1276
click at [557, 438] on div "Mobicred [Direct]" at bounding box center [504, 434] width 412 height 26
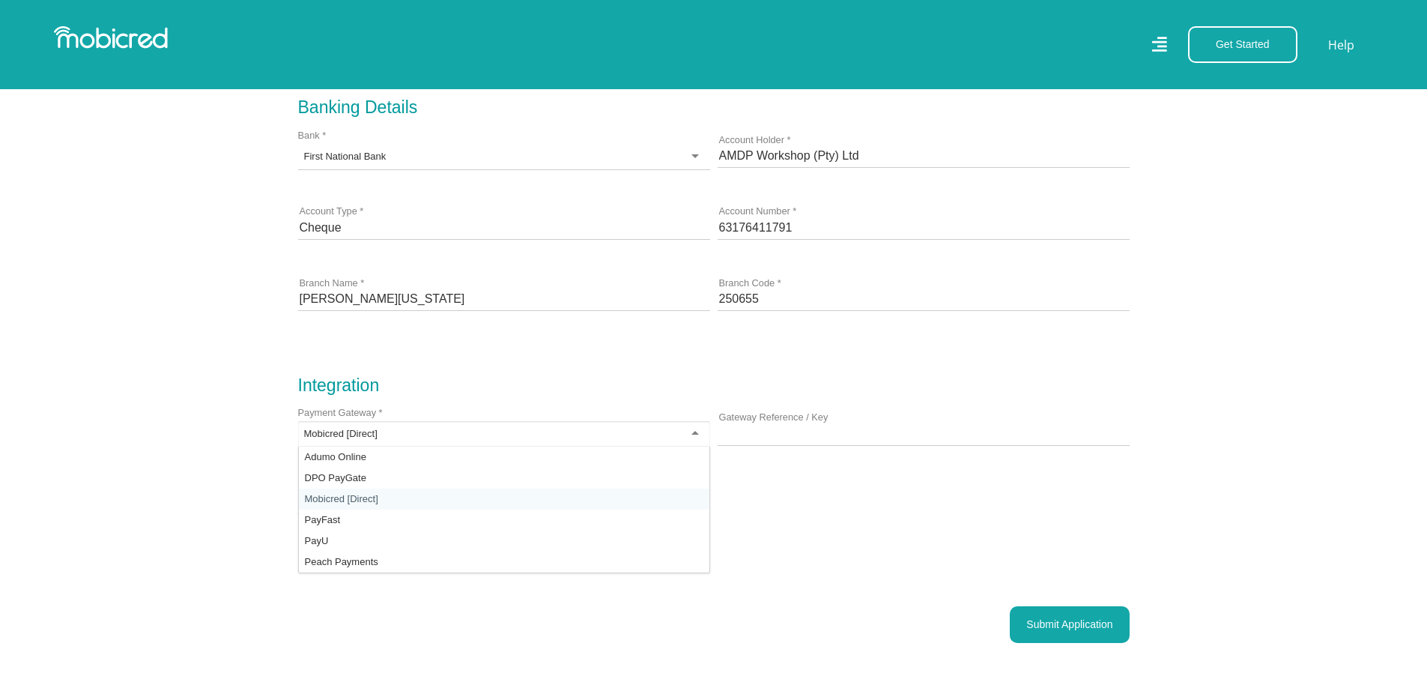
click at [559, 435] on div "Mobicred [Direct]" at bounding box center [504, 434] width 412 height 26
click at [901, 515] on form "Business Details AMDP Workshop (Pty) Ltd Business Name * AMDP Workshop (Pty) Lt…" at bounding box center [714, 5] width 832 height 1276
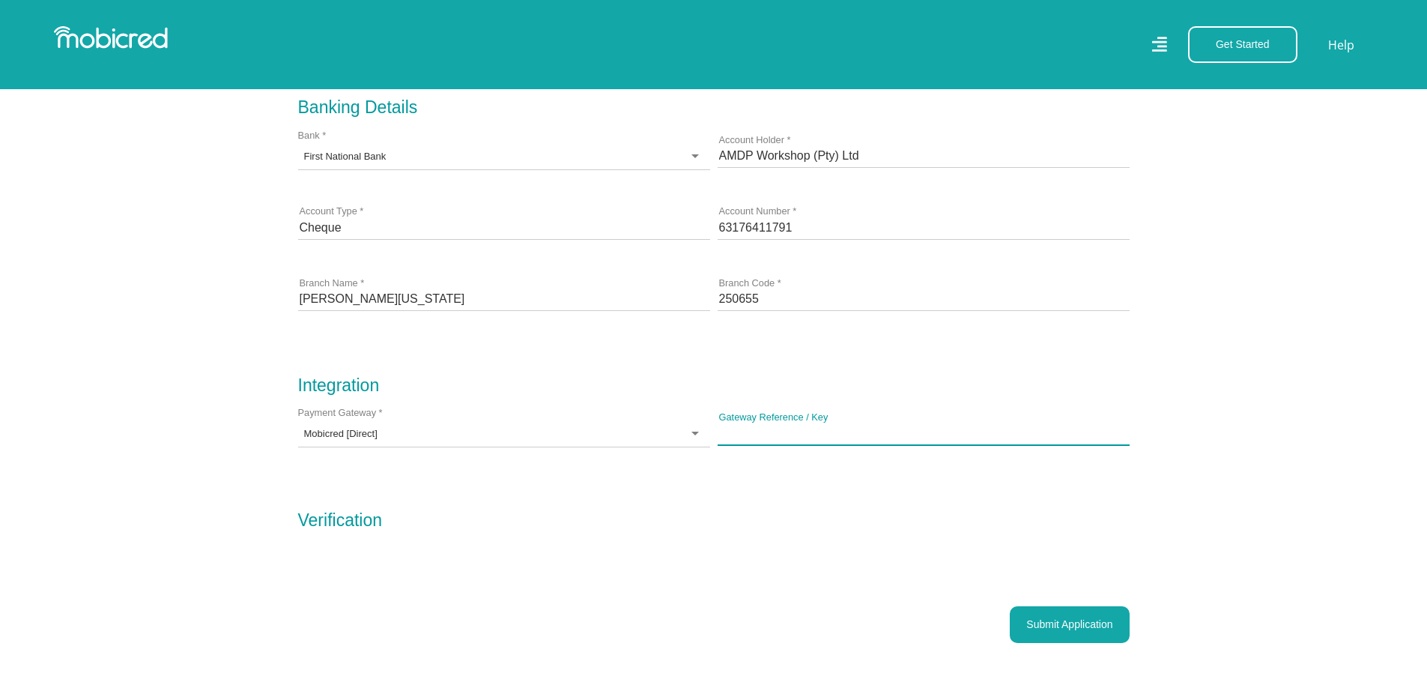
click at [793, 436] on input "Gateway Reference / Key" at bounding box center [924, 433] width 412 height 22
click at [765, 511] on form "Business Details AMDP Workshop (Pty) Ltd Business Name * AMDP Workshop (Pty) Lt…" at bounding box center [714, 5] width 832 height 1276
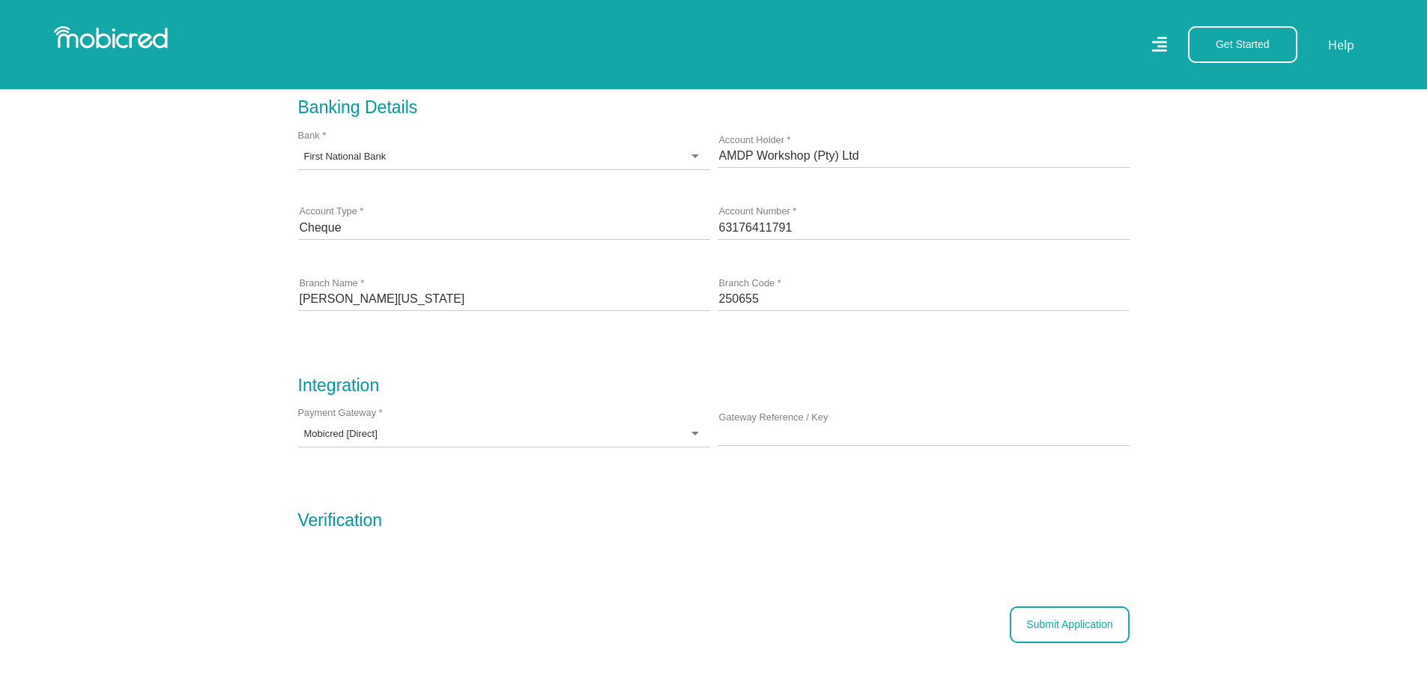
click at [1076, 629] on button "Submit Application" at bounding box center [1069, 624] width 119 height 37
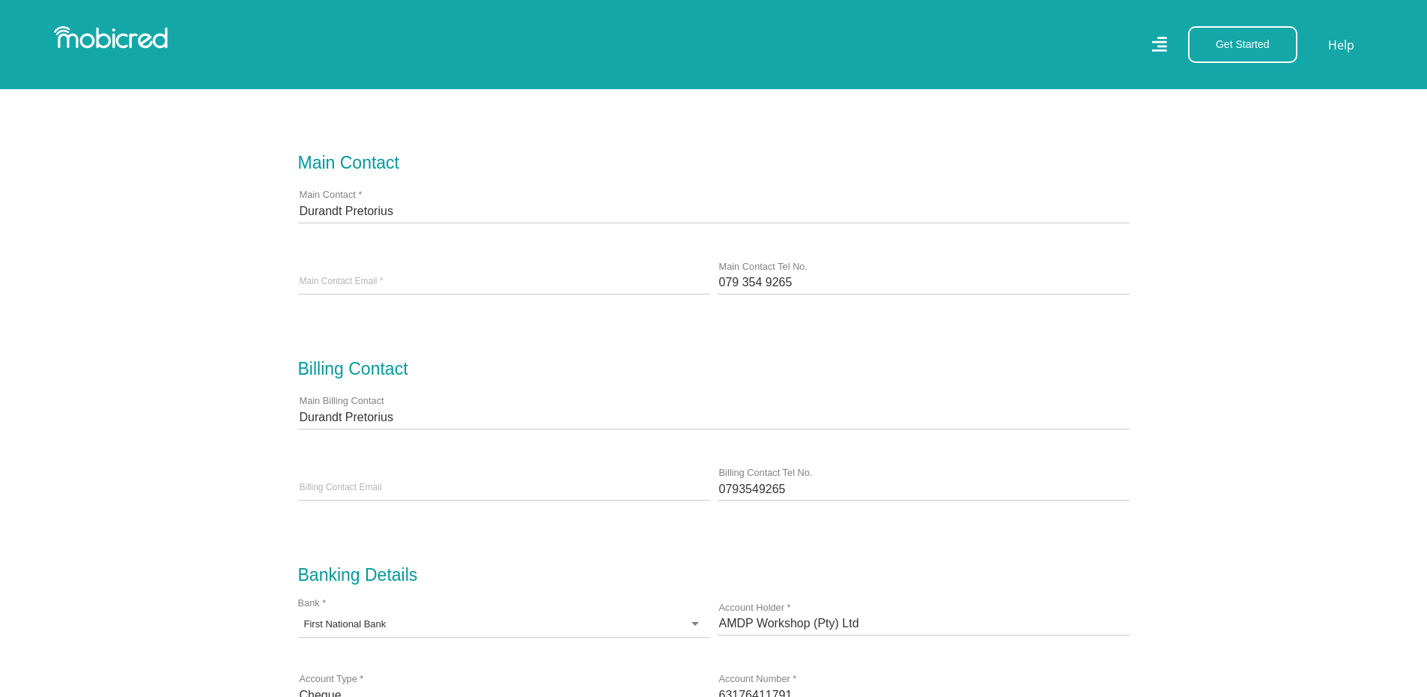
scroll to position [531, 0]
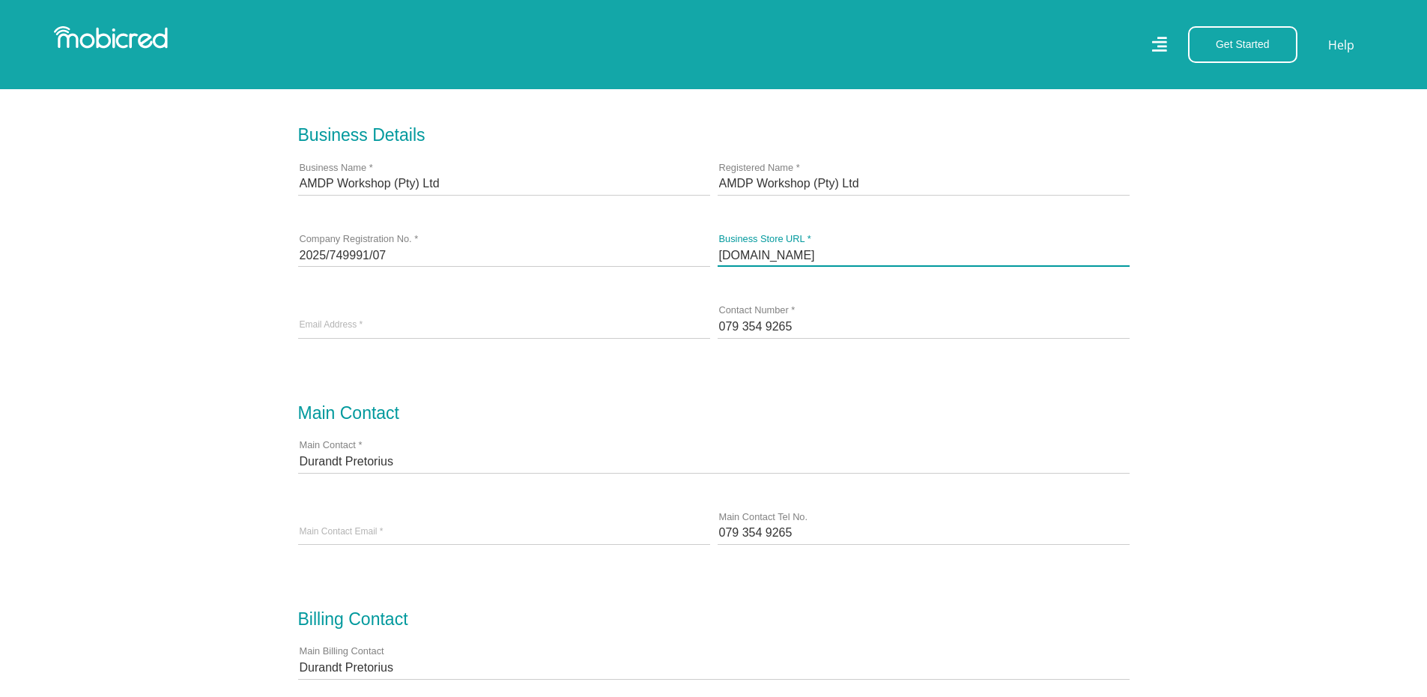
click at [800, 265] on input "[DOMAIN_NAME]" at bounding box center [924, 255] width 412 height 22
click at [889, 264] on input "[DOMAIN_NAME]" at bounding box center [924, 255] width 412 height 22
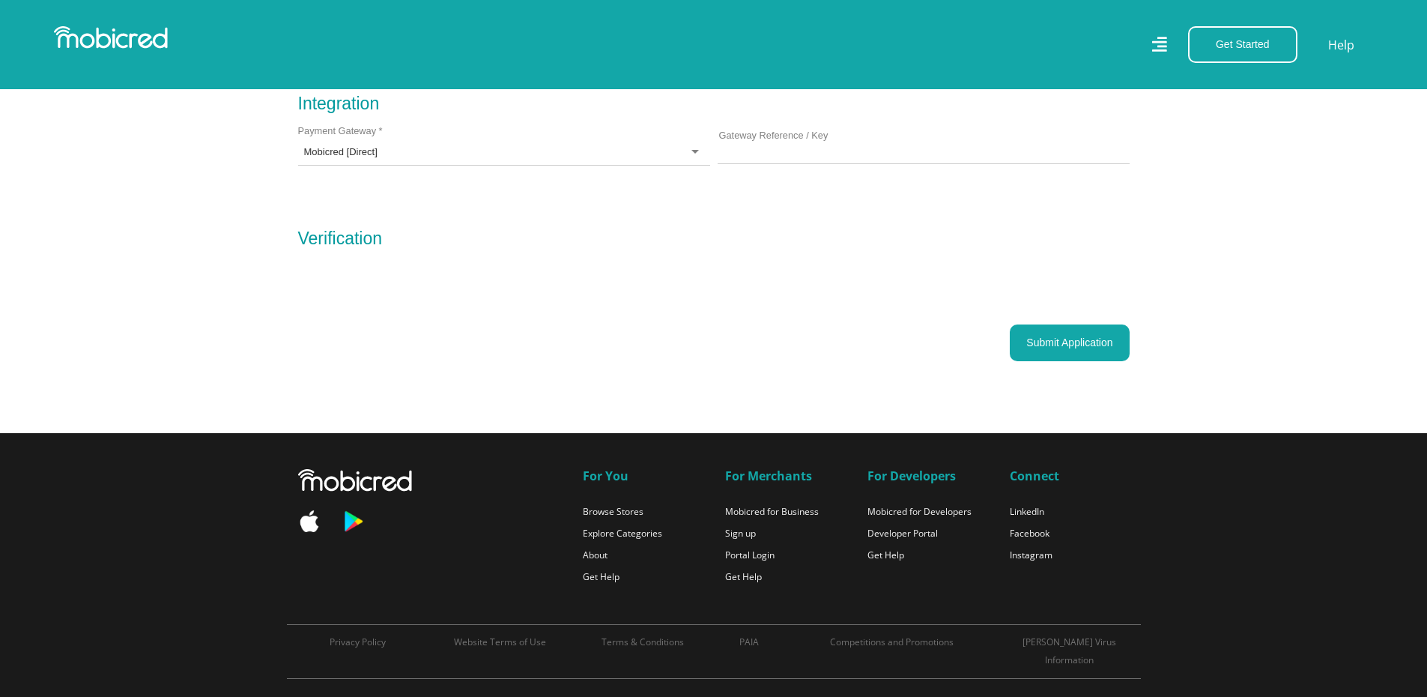
click at [1029, 345] on button "Submit Application" at bounding box center [1069, 342] width 119 height 37
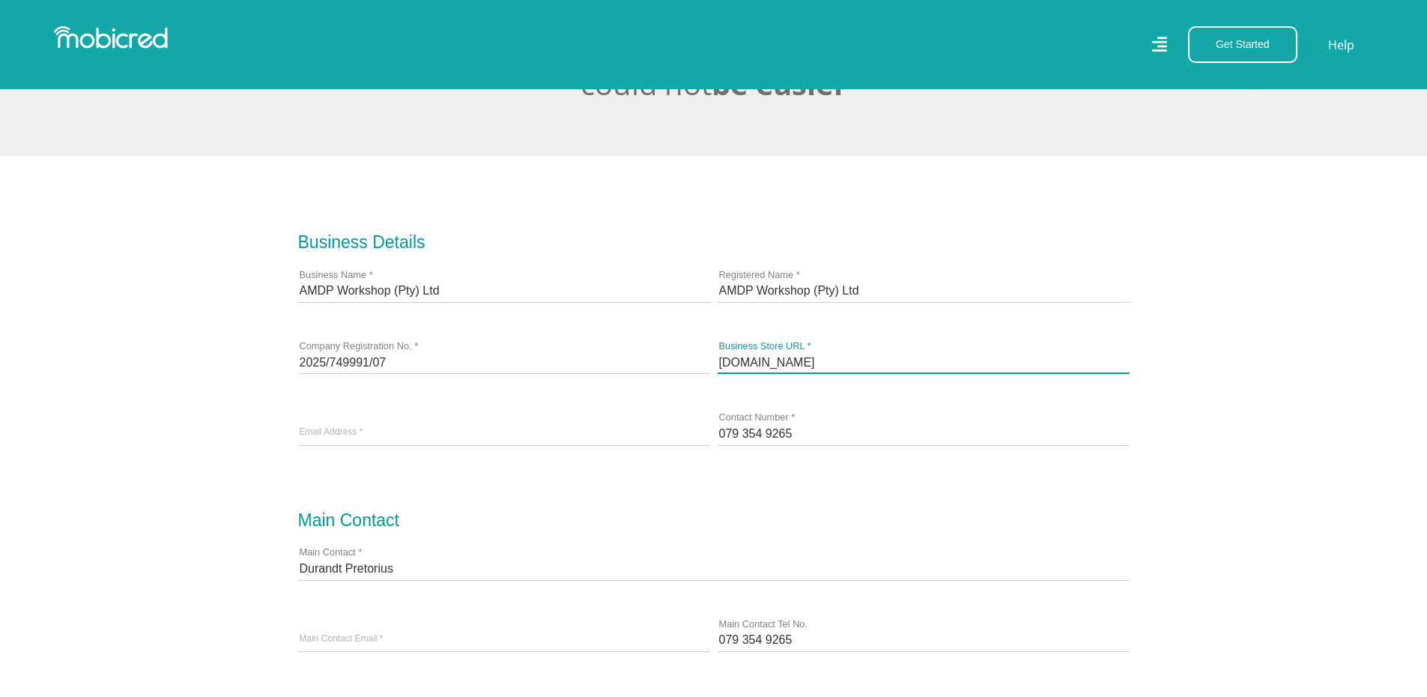
scroll to position [232, 0]
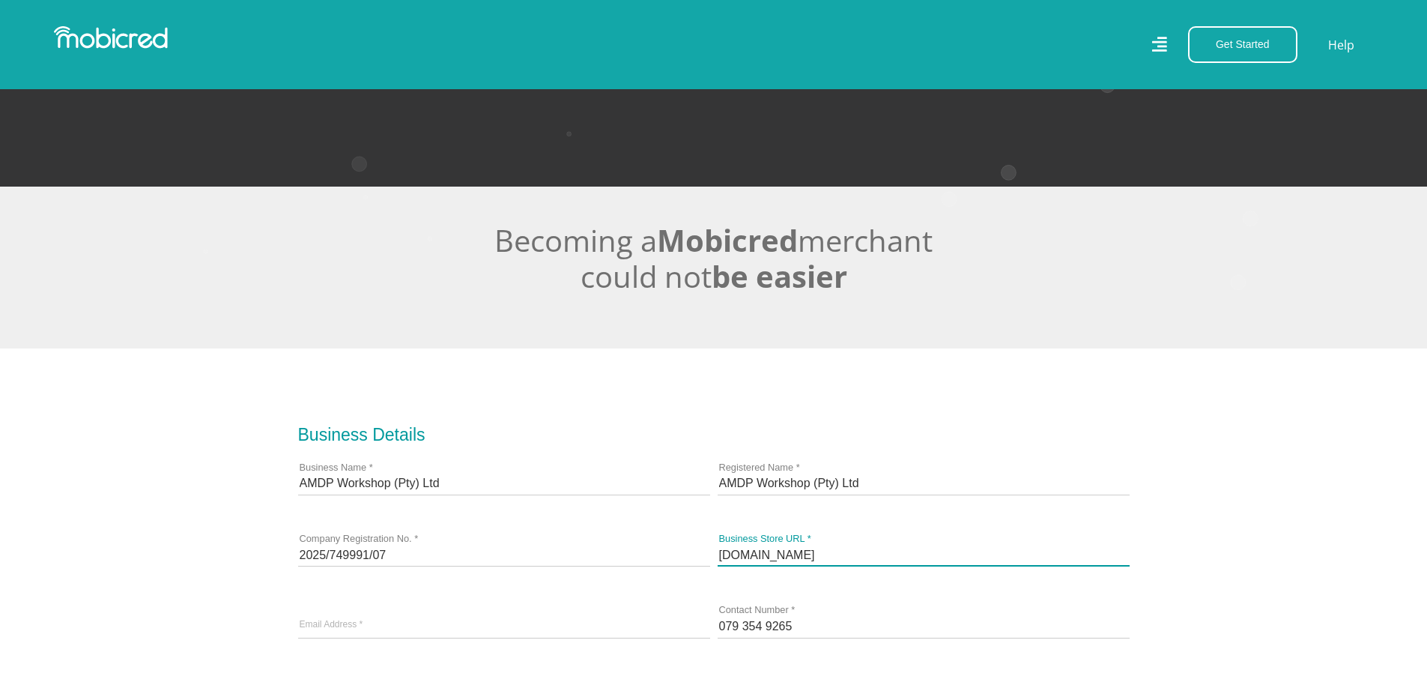
click at [898, 560] on input "[DOMAIN_NAME]" at bounding box center [924, 554] width 412 height 22
drag, startPoint x: 898, startPoint y: 560, endPoint x: 647, endPoint y: 560, distance: 251.0
click at [647, 560] on div "AMDP Workshop (Pty) Ltd Business Name * AMDP Workshop (Pty) Ltd Registered Name…" at bounding box center [713, 555] width 839 height 214
type input "[DOMAIN_NAME]"
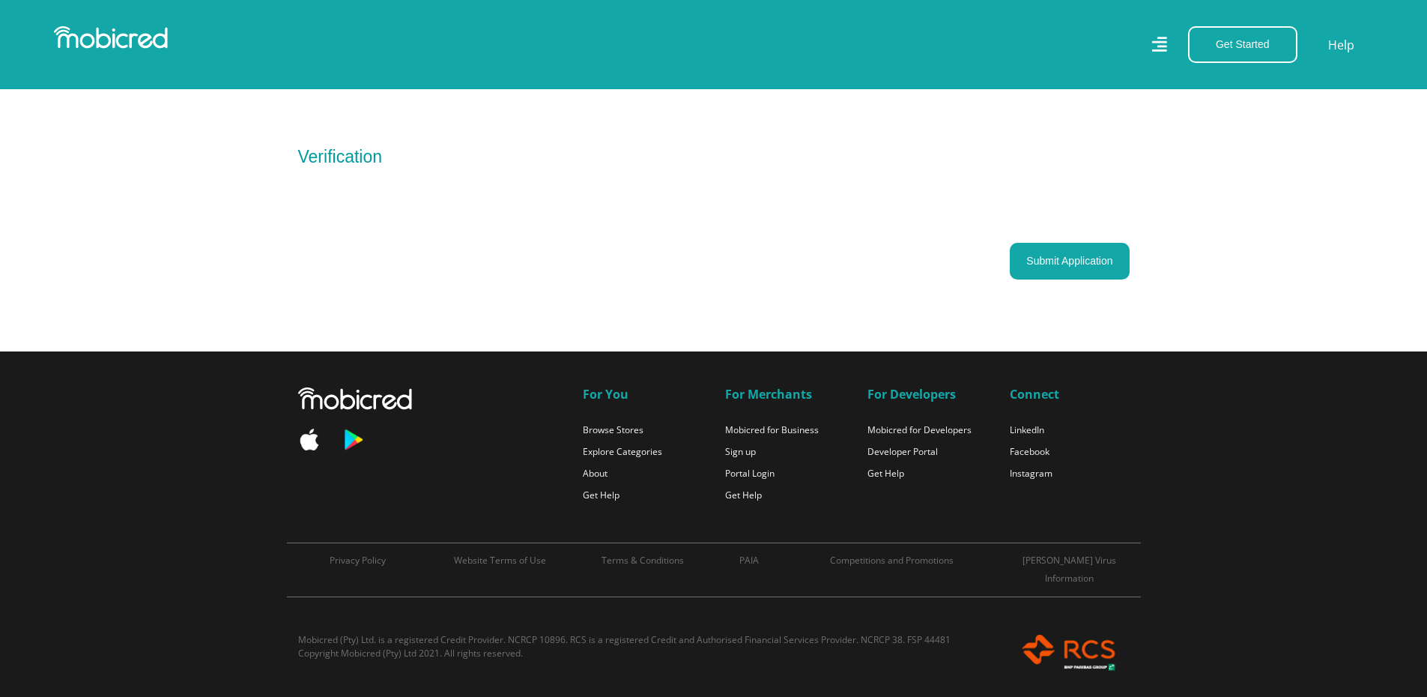
click at [1085, 274] on button "Submit Application" at bounding box center [1069, 261] width 119 height 37
